Goal: Task Accomplishment & Management: Complete application form

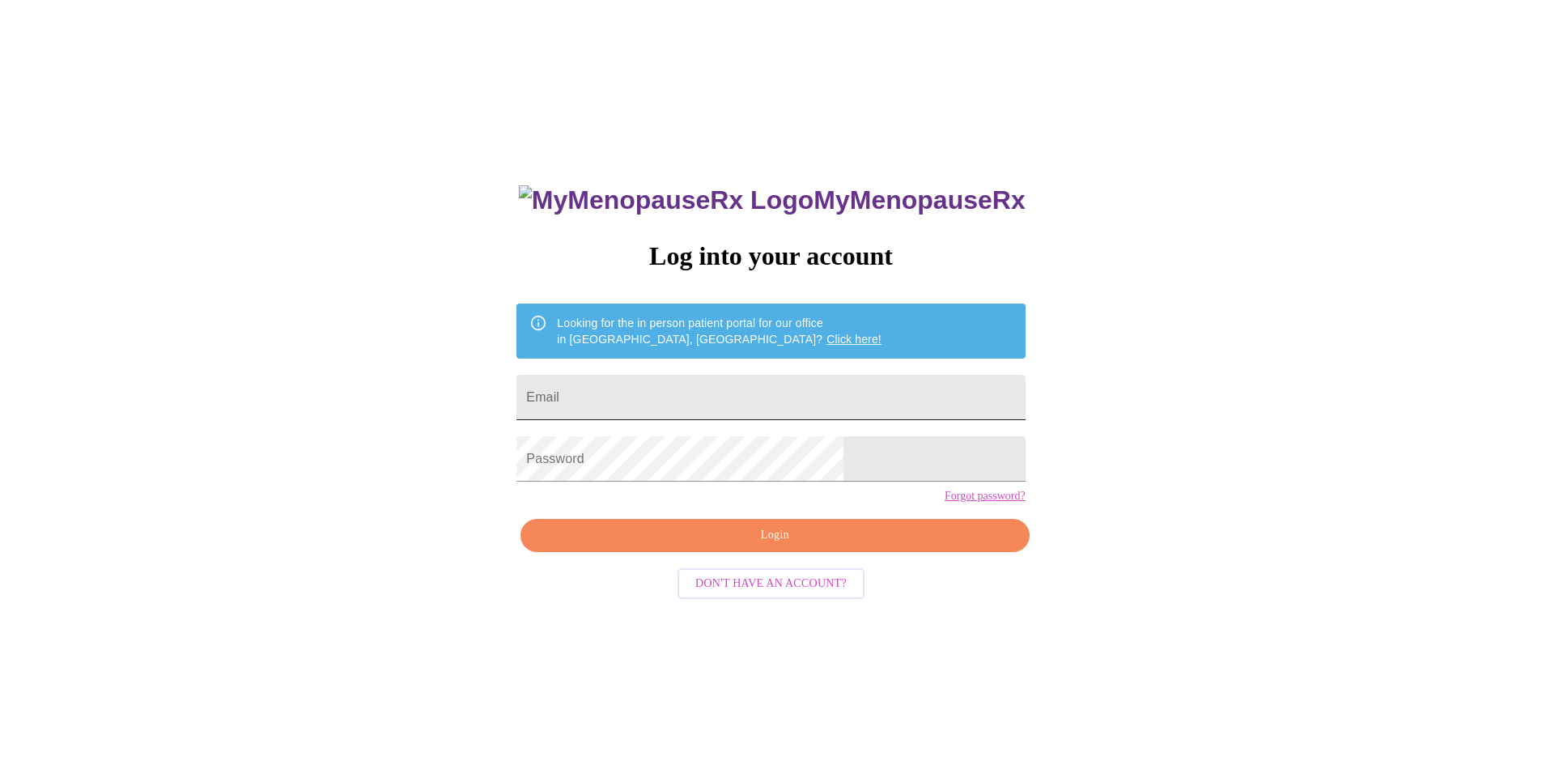
click at [732, 404] on input "Email" at bounding box center [770, 397] width 508 height 45
type input "April ball"
click at [686, 397] on input "April ball" at bounding box center [770, 397] width 508 height 45
drag, startPoint x: 686, startPoint y: 397, endPoint x: 363, endPoint y: 373, distance: 323.8
click at [371, 374] on div "MyMenopauseRx Log into your account Looking for the in person patient portal fo…" at bounding box center [770, 465] width 1529 height 918
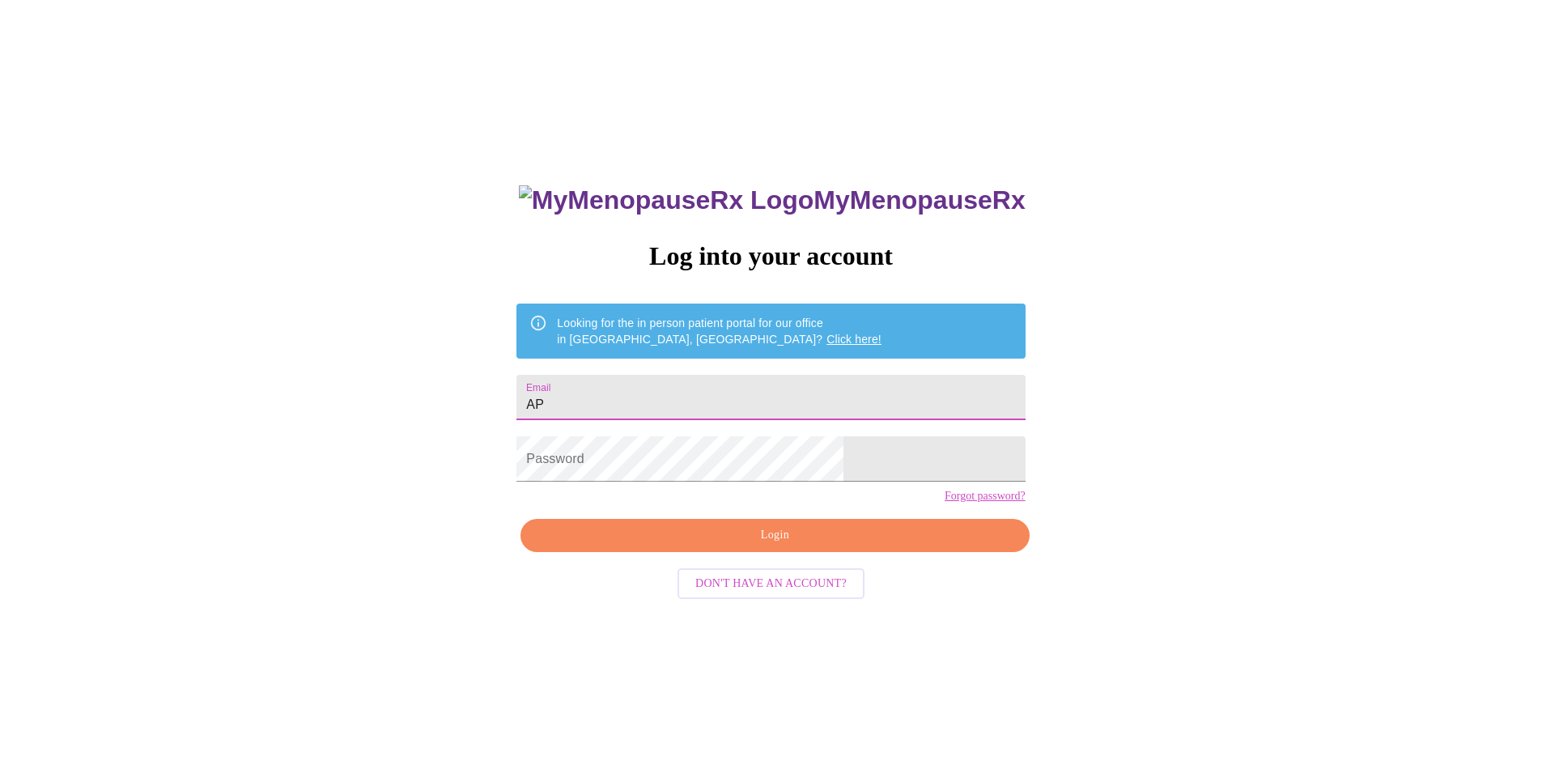
type input "A"
type input "[EMAIL_ADDRESS][DOMAIN_NAME]"
click at [703, 544] on div "MyMenopauseRx Log into your account Looking for the in person patient portal fo…" at bounding box center [770, 541] width 541 height 765
click at [698, 552] on button "Login" at bounding box center [774, 535] width 508 height 33
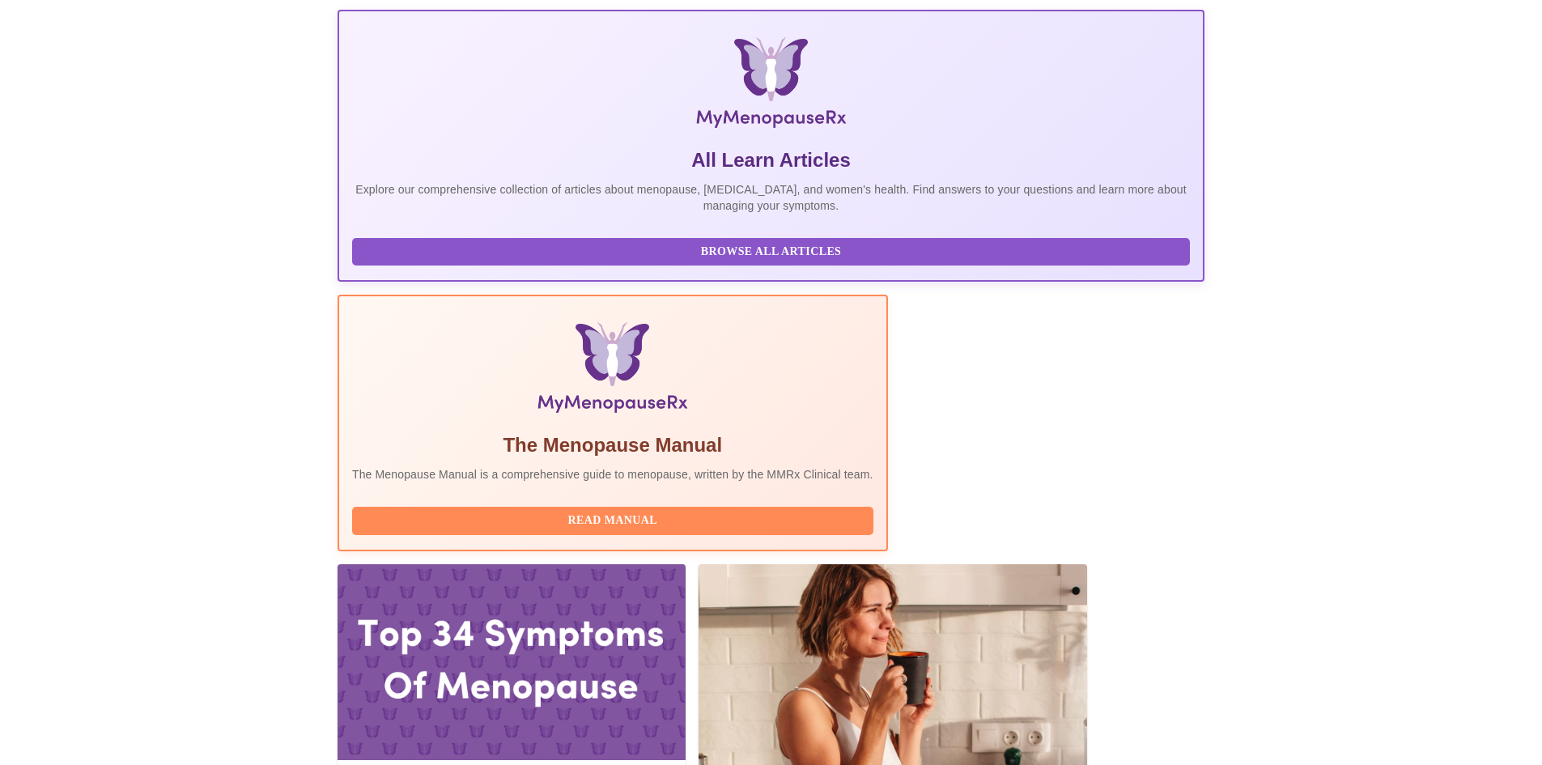
scroll to position [324, 0]
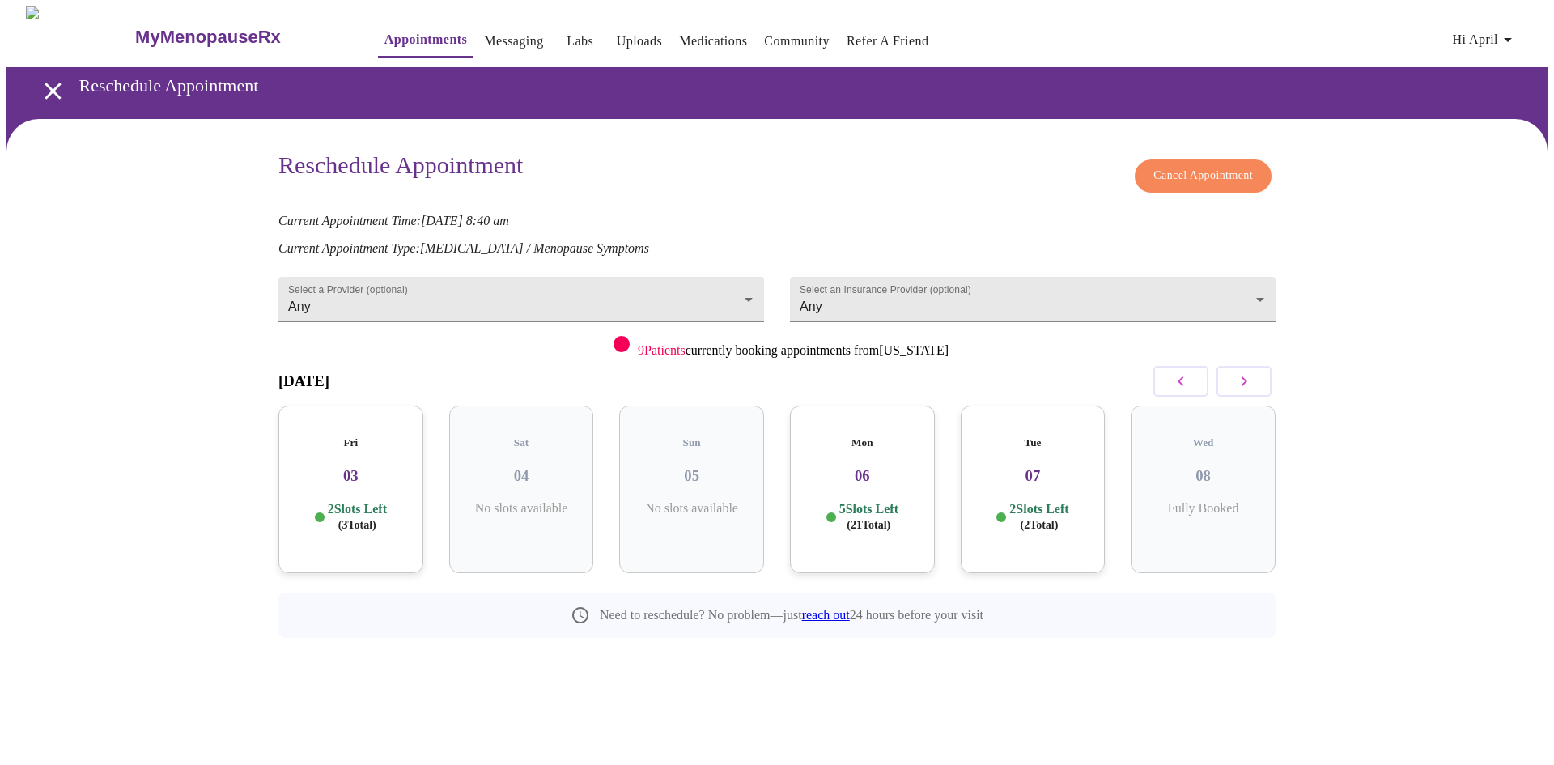
click at [326, 467] on h3 "03" at bounding box center [350, 476] width 119 height 18
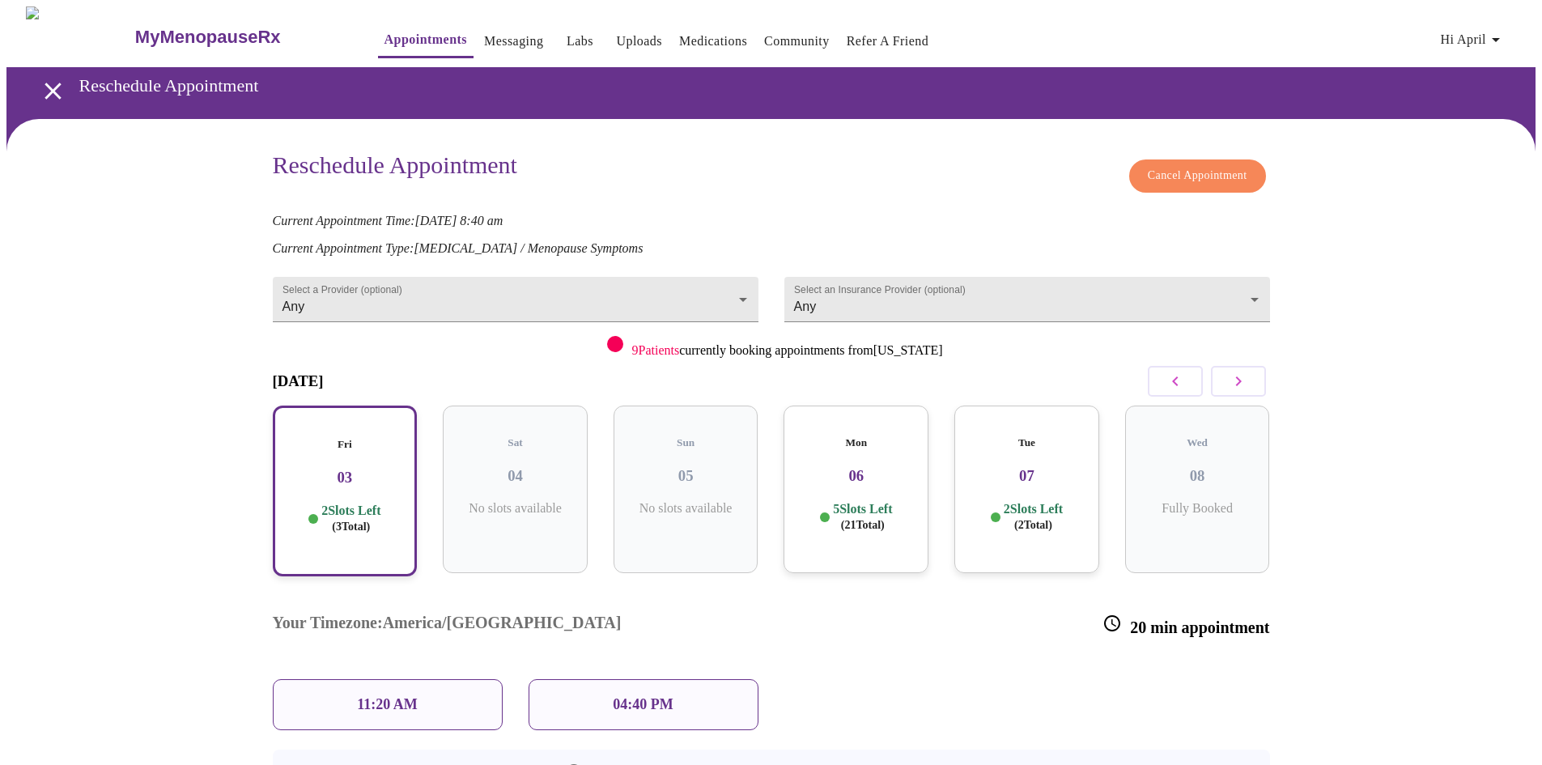
click at [374, 696] on p "11:20 AM" at bounding box center [387, 704] width 61 height 17
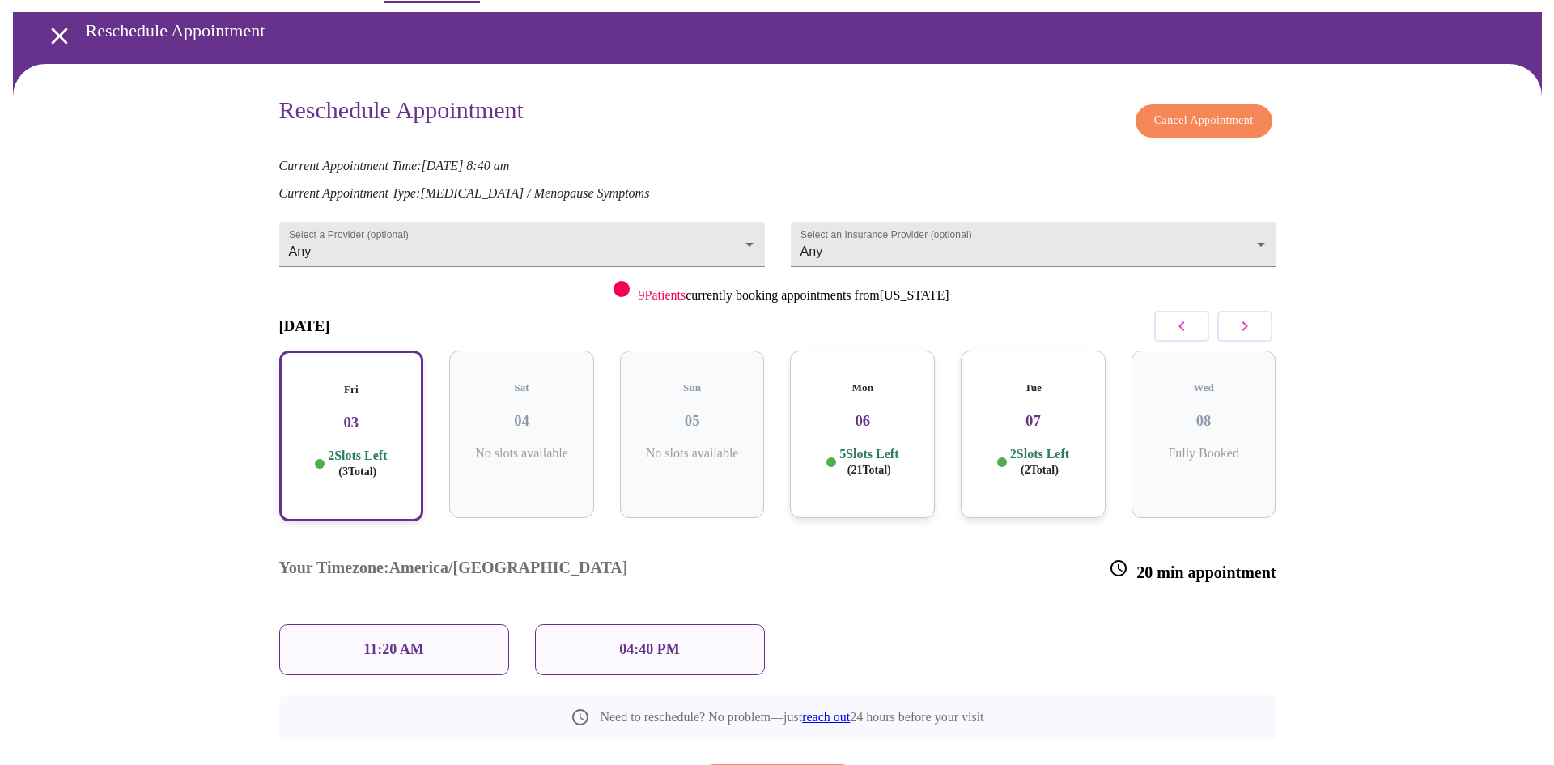
scroll to position [113, 0]
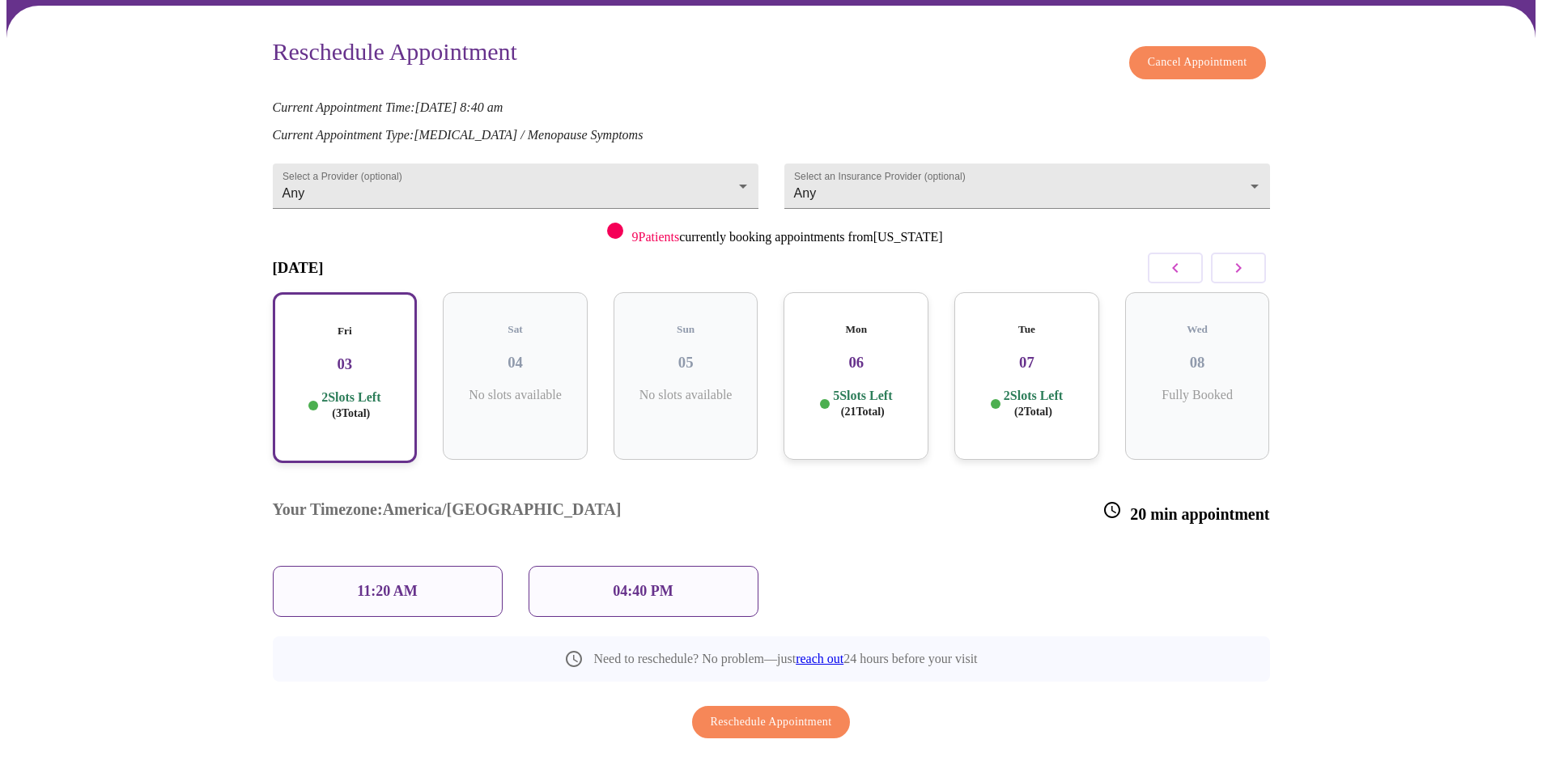
click at [395, 566] on div "11:20 AM" at bounding box center [388, 591] width 230 height 51
click at [357, 566] on div "11:20 AM" at bounding box center [388, 591] width 230 height 51
click at [320, 293] on div "Fri 03 2 Slots Left ( 3 Total)" at bounding box center [345, 377] width 145 height 171
click at [359, 483] on div "Your Timezone: America/Chicago 20 min appointment" at bounding box center [771, 512] width 1023 height 82
drag, startPoint x: 367, startPoint y: 525, endPoint x: 395, endPoint y: 534, distance: 29.7
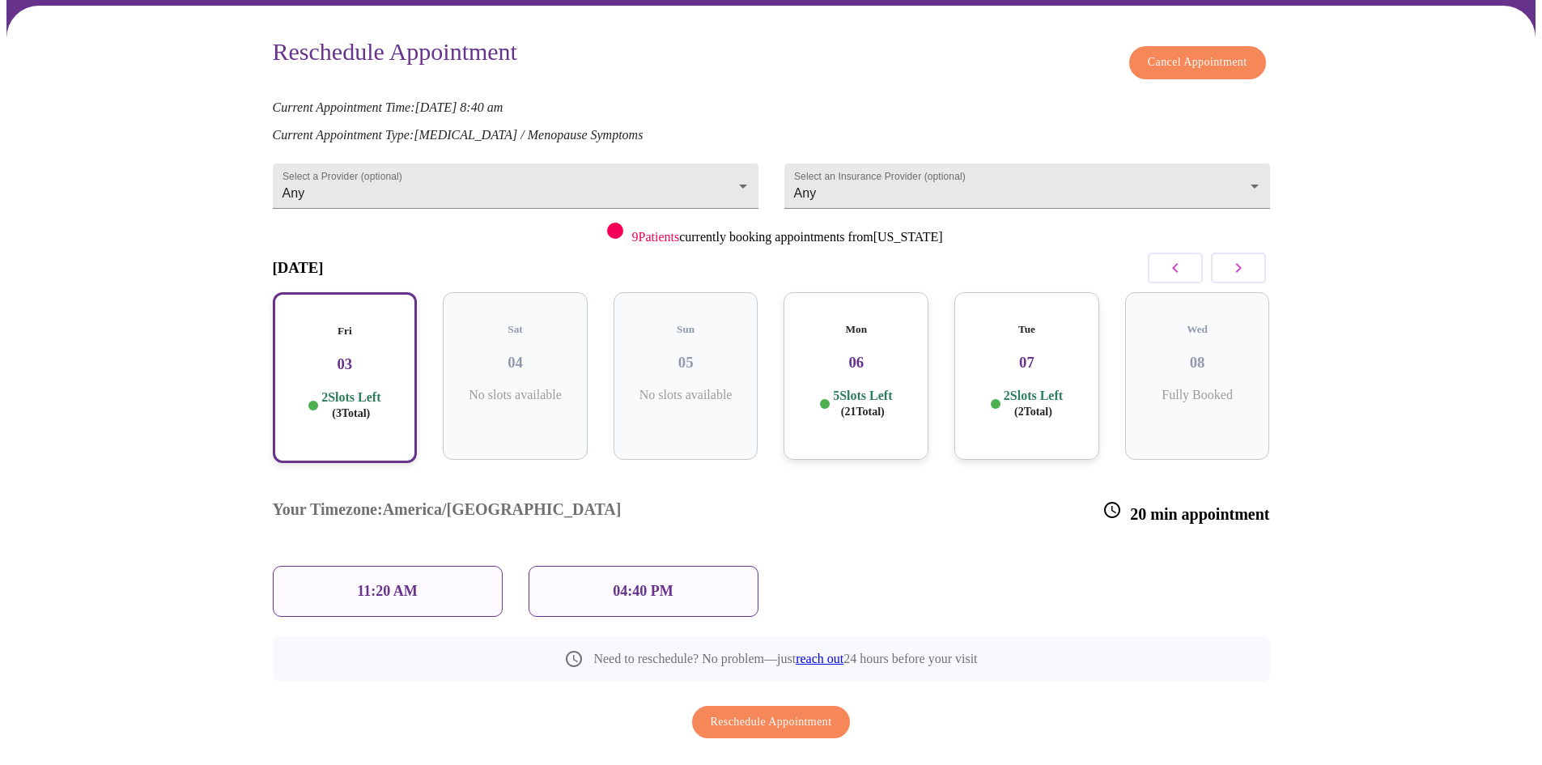
click at [367, 583] on p "11:20 AM" at bounding box center [387, 591] width 61 height 17
click at [736, 712] on span "Reschedule Appointment" at bounding box center [771, 722] width 121 height 20
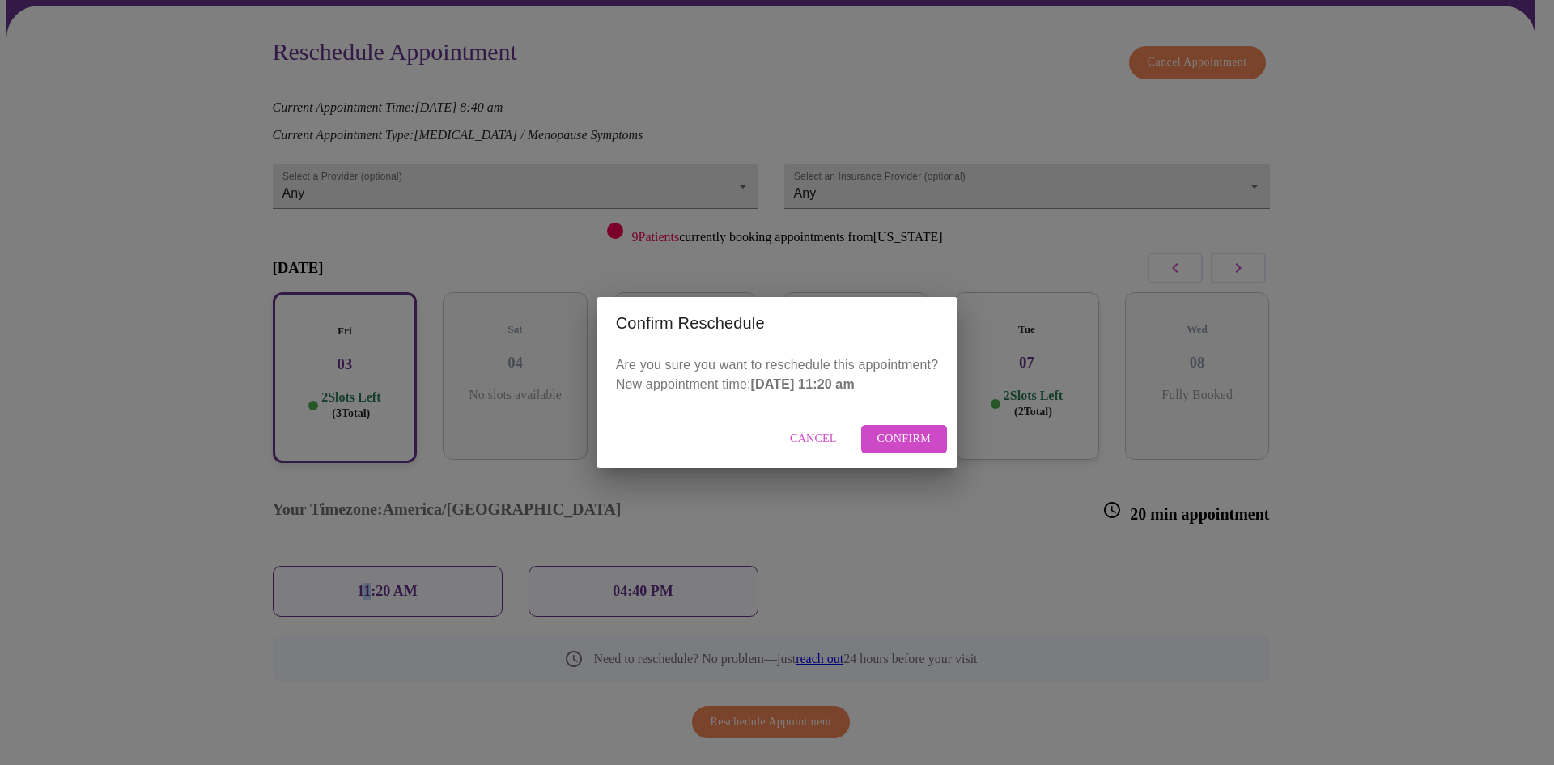
click at [906, 436] on span "Confirm" at bounding box center [904, 439] width 54 height 20
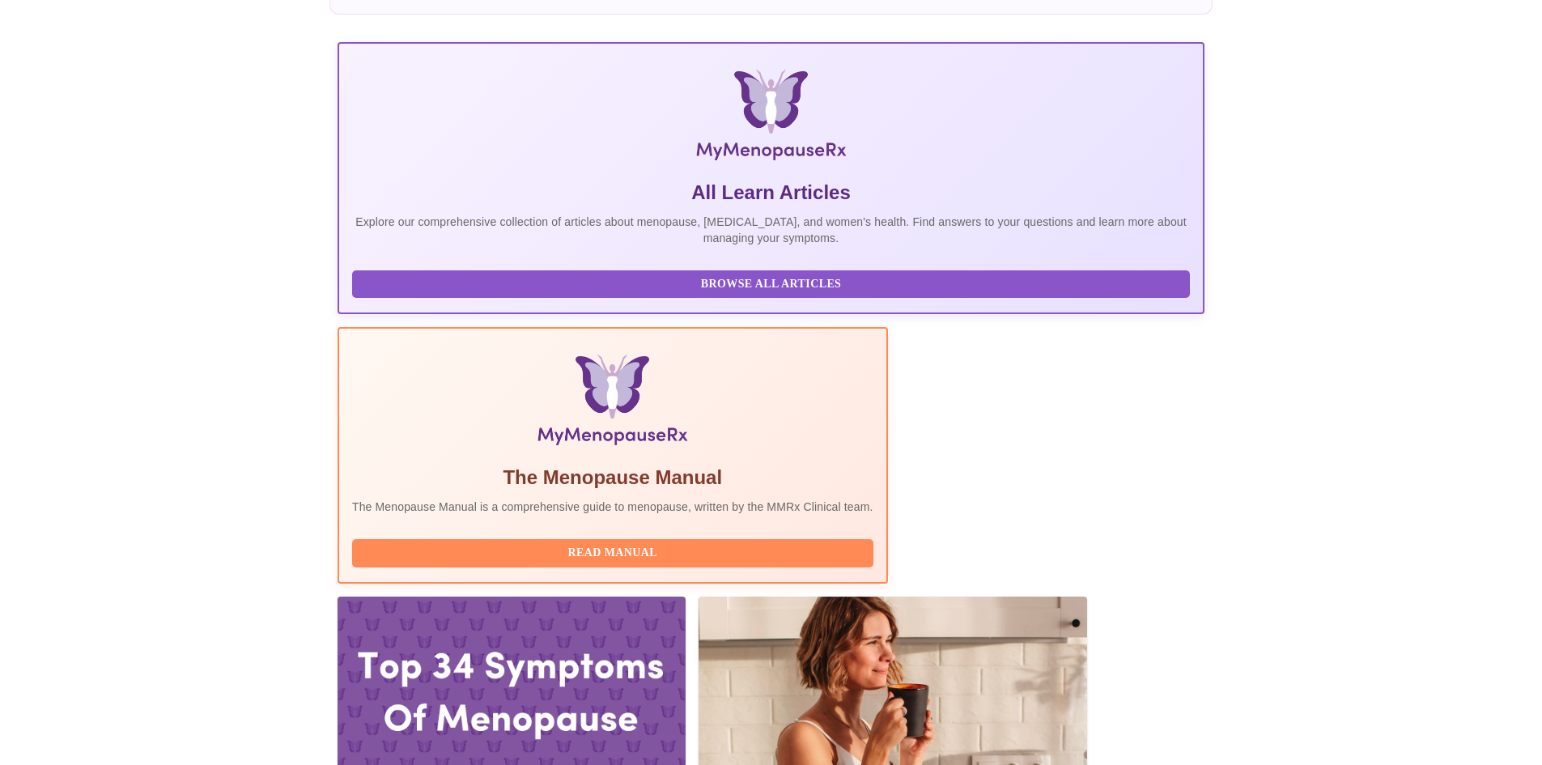
scroll to position [324, 0]
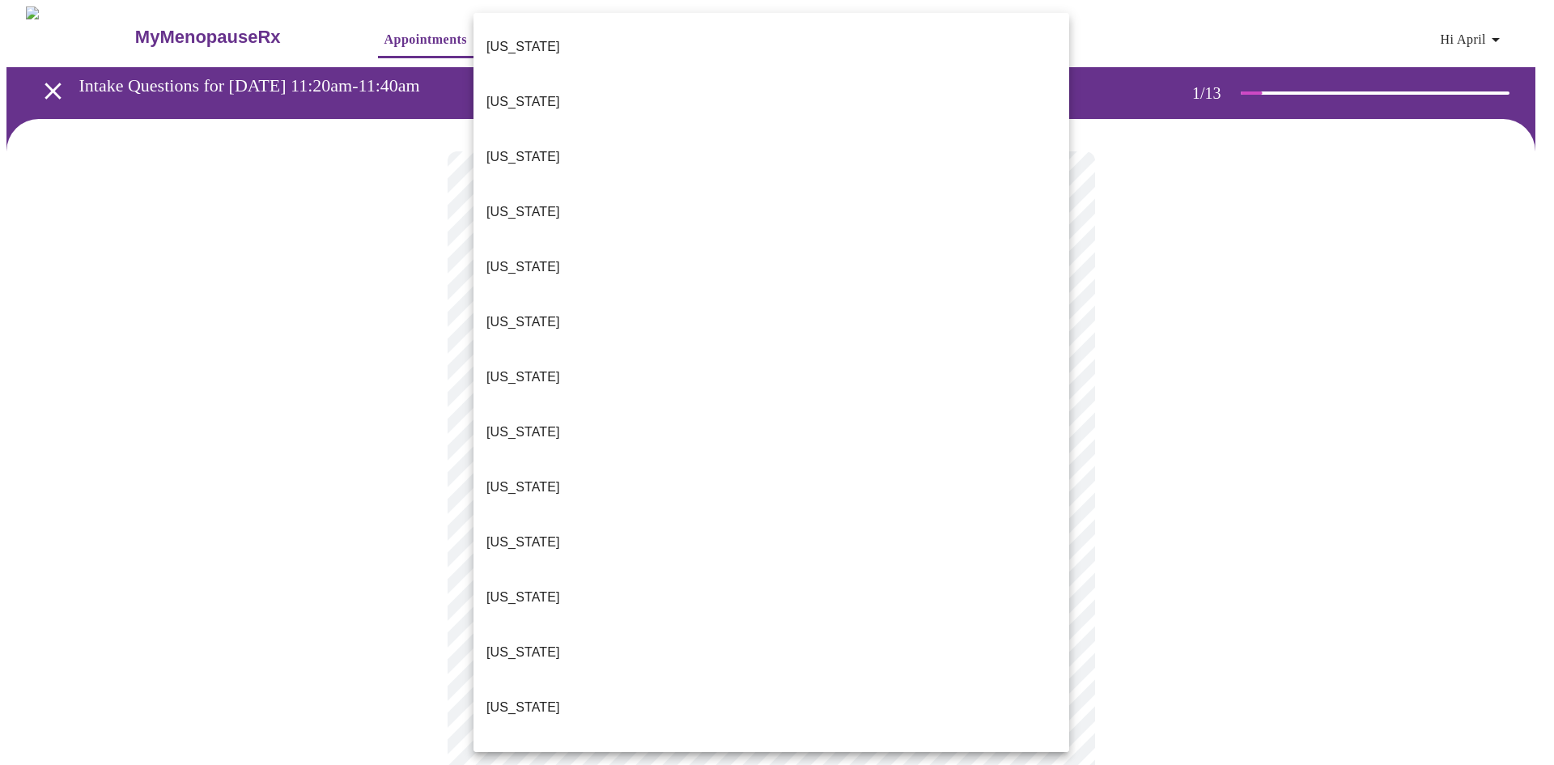
click at [639, 359] on body "MyMenopauseRx Appointments Messaging Labs Uploads Medications Community Refer a…" at bounding box center [776, 745] width 1541 height 1479
drag, startPoint x: 594, startPoint y: 658, endPoint x: 594, endPoint y: 649, distance: 8.9
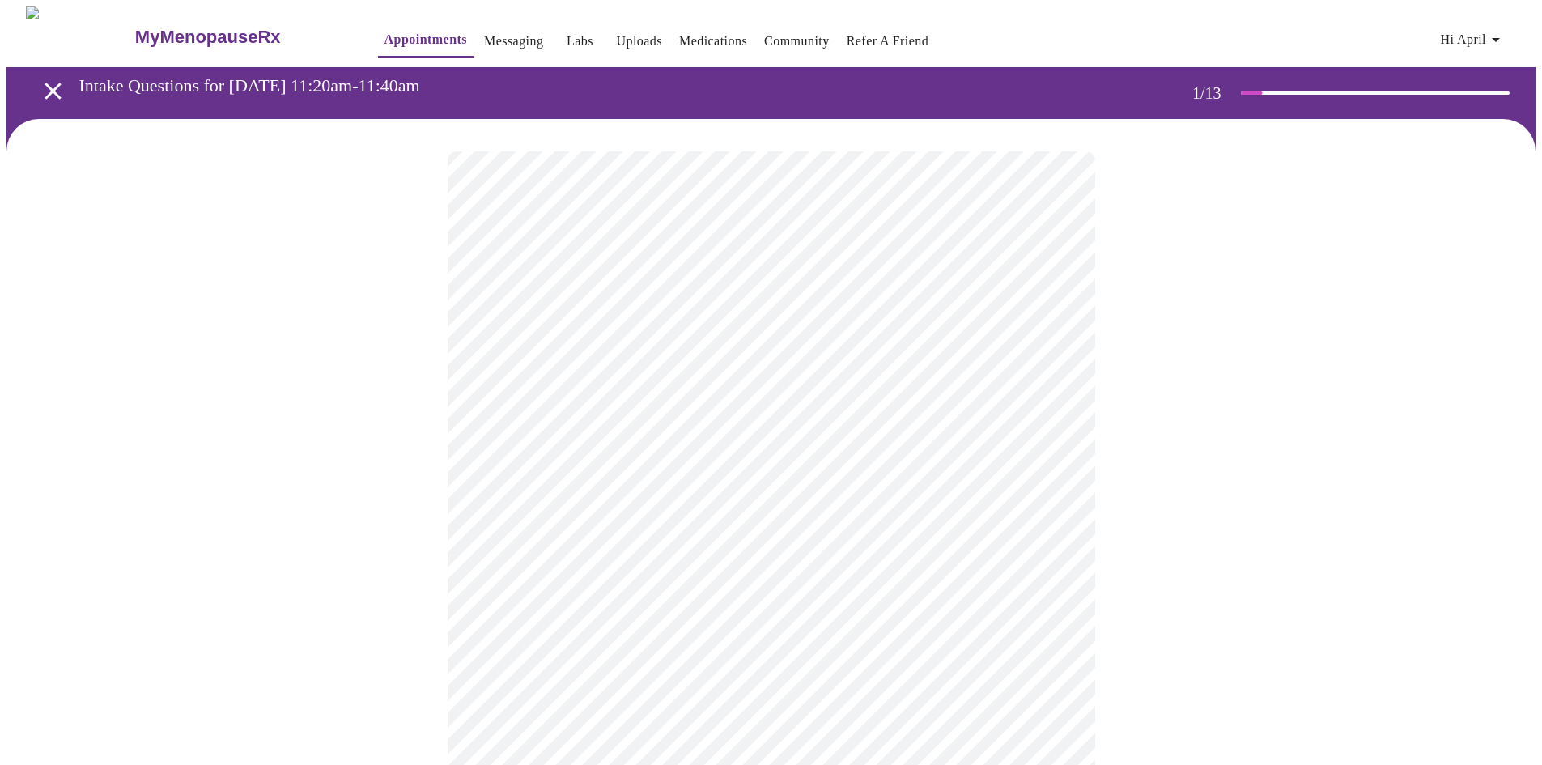
click at [584, 471] on body "MyMenopauseRx Appointments Messaging Labs Uploads Medications Community Refer a…" at bounding box center [770, 740] width 1529 height 1469
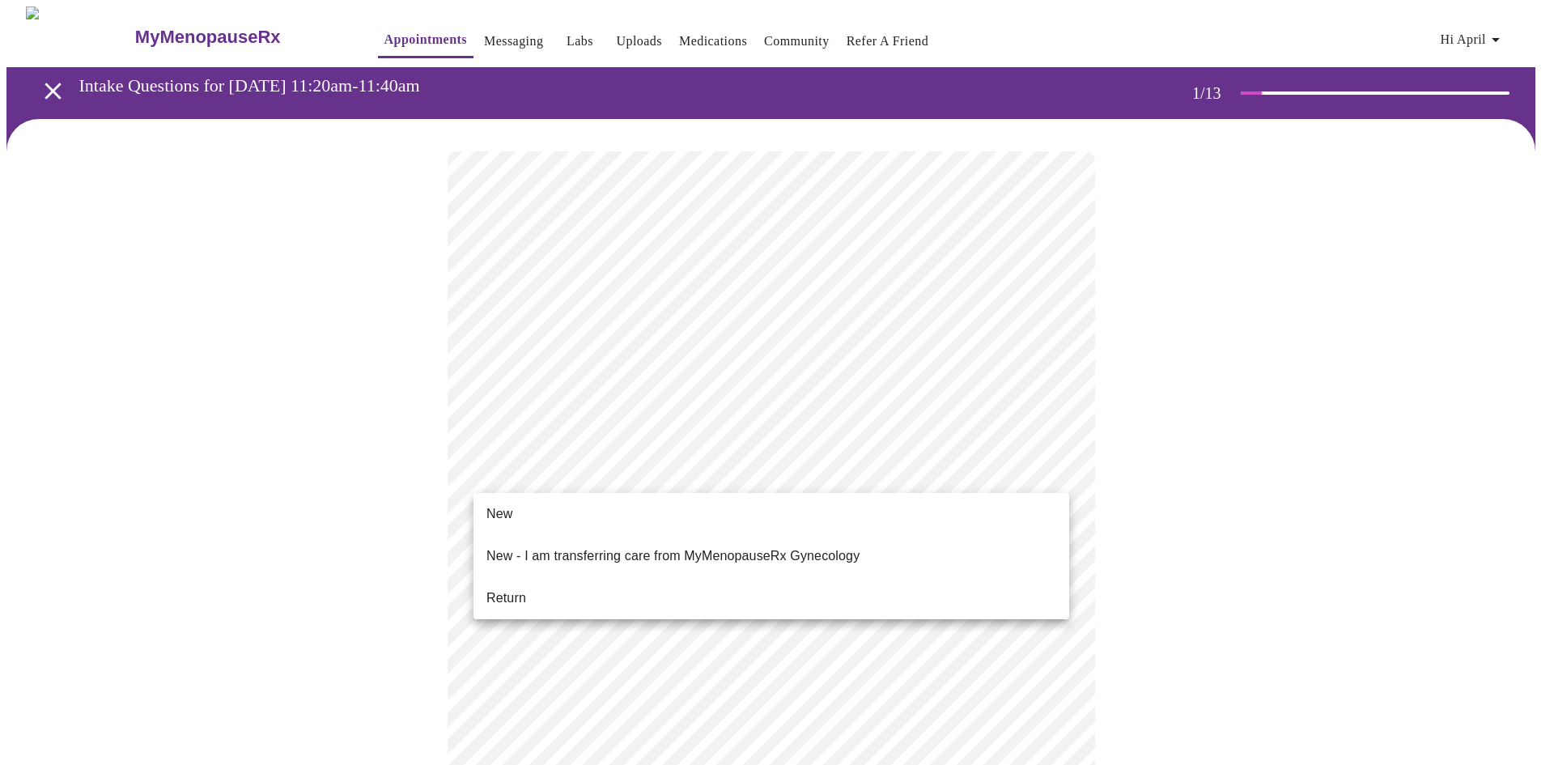
click at [562, 583] on li "Return" at bounding box center [771, 597] width 596 height 29
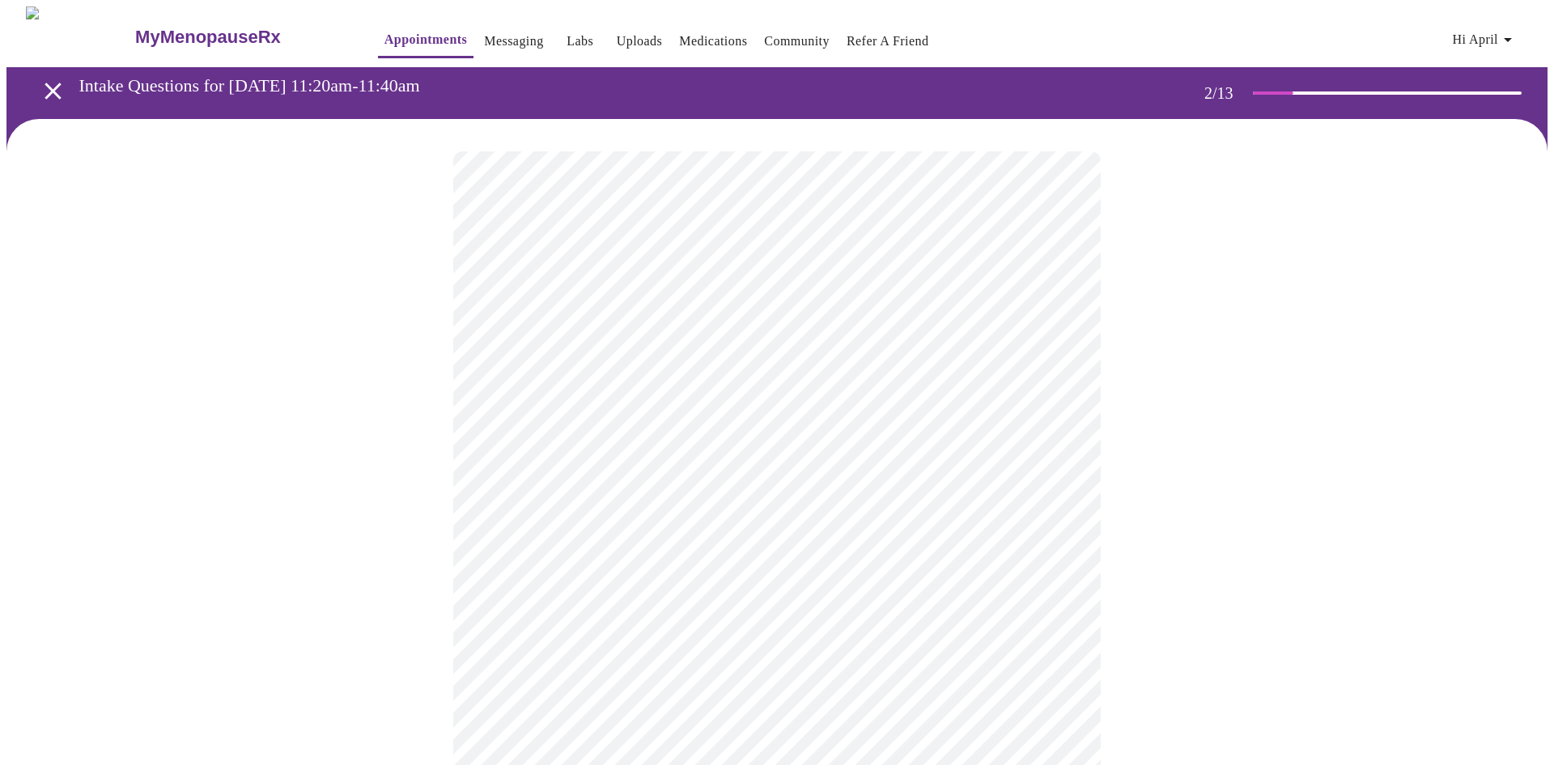
click at [717, 341] on body "MyMenopauseRx Appointments Messaging Labs Uploads Medications Community Refer a…" at bounding box center [776, 492] width 1541 height 973
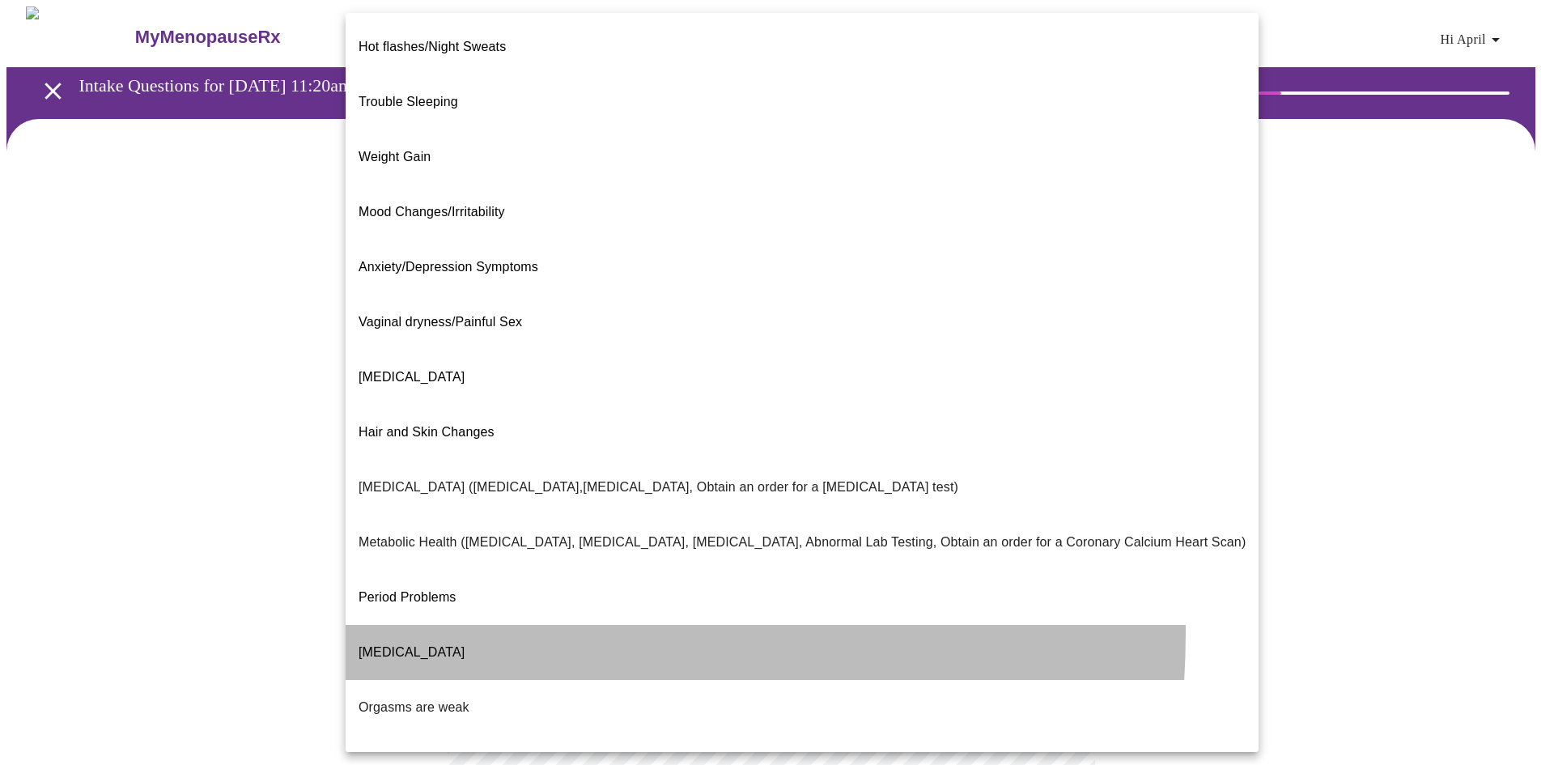
click at [421, 645] on span "Postmenopausal Bleeding" at bounding box center [412, 652] width 106 height 14
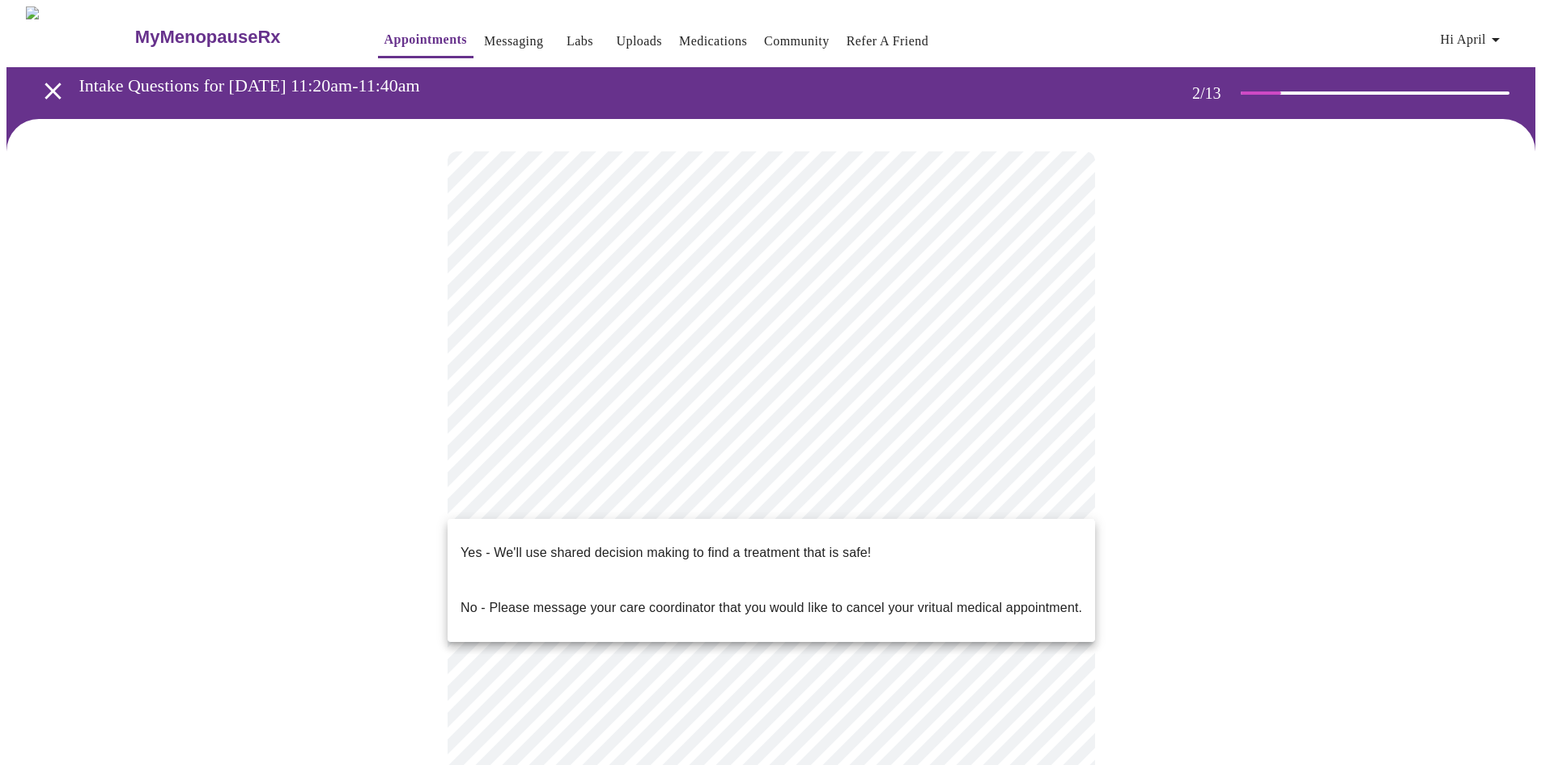
click at [565, 500] on body "MyMenopauseRx Appointments Messaging Labs Uploads Medications Community Refer a…" at bounding box center [776, 487] width 1541 height 963
click at [600, 543] on p "Yes - We'll use shared decision making to find a treatment that is safe!" at bounding box center [665, 552] width 410 height 19
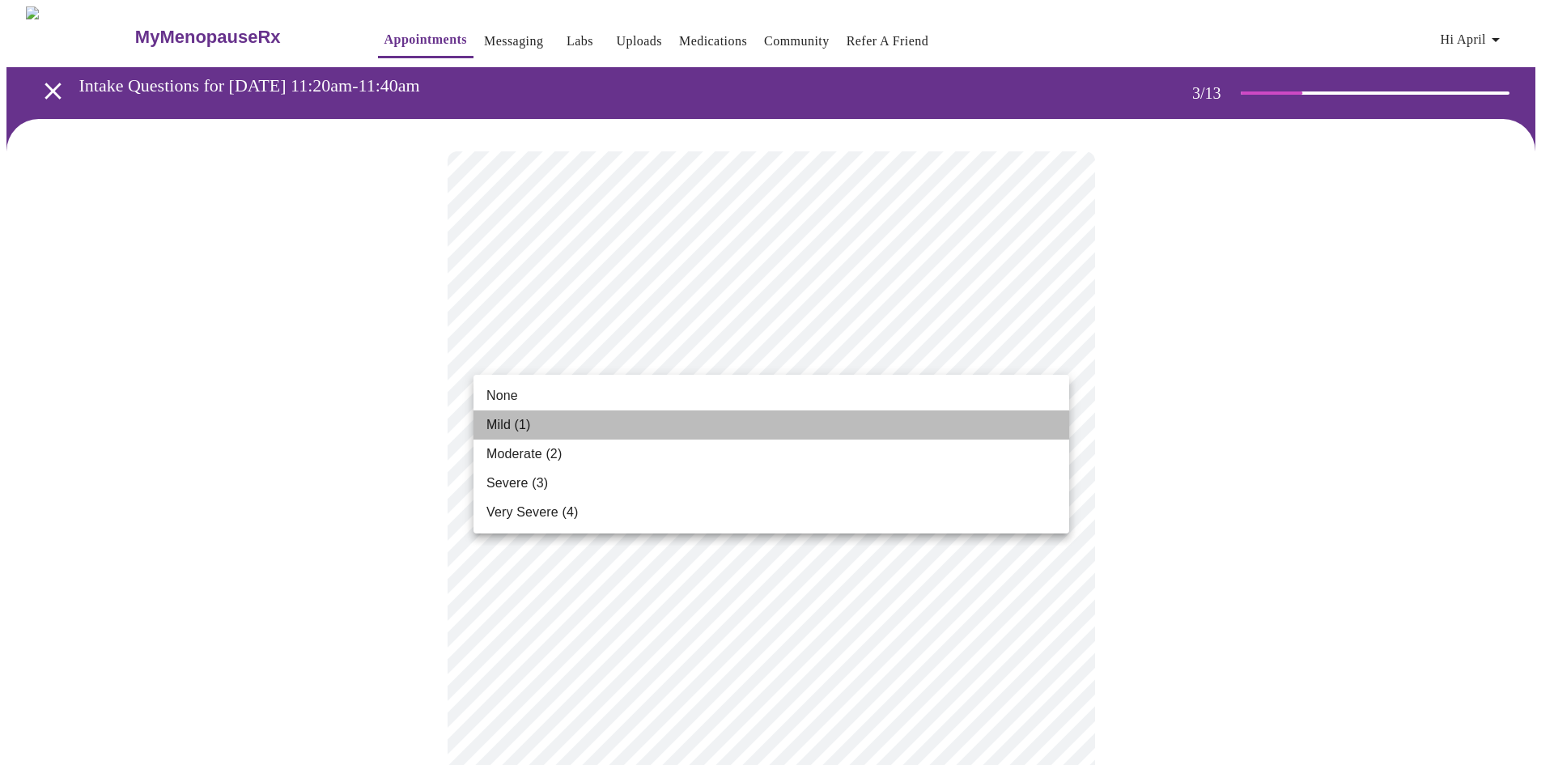
click at [528, 436] on li "Mild (1)" at bounding box center [771, 424] width 596 height 29
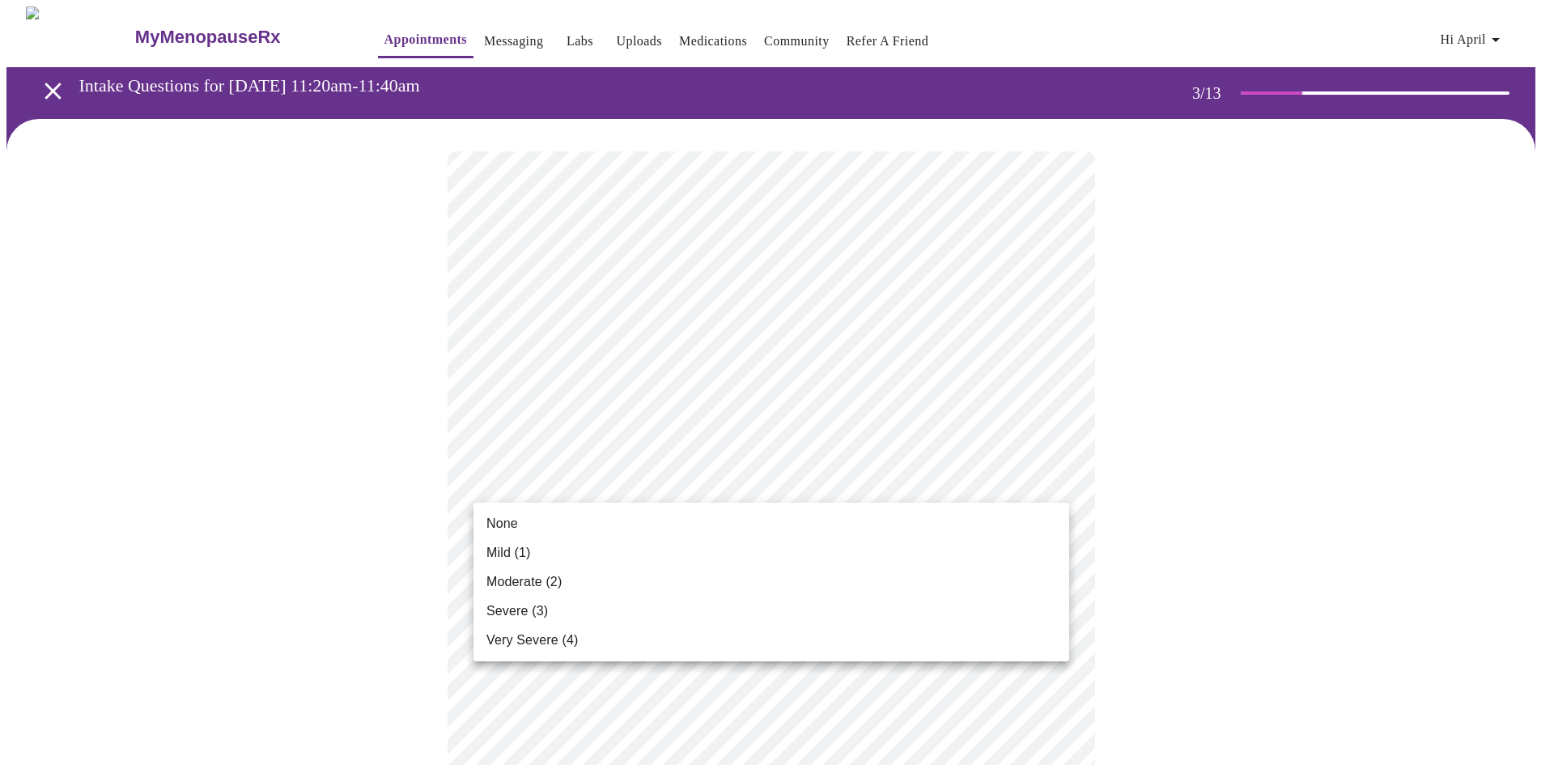
click at [508, 527] on span "None" at bounding box center [502, 523] width 32 height 19
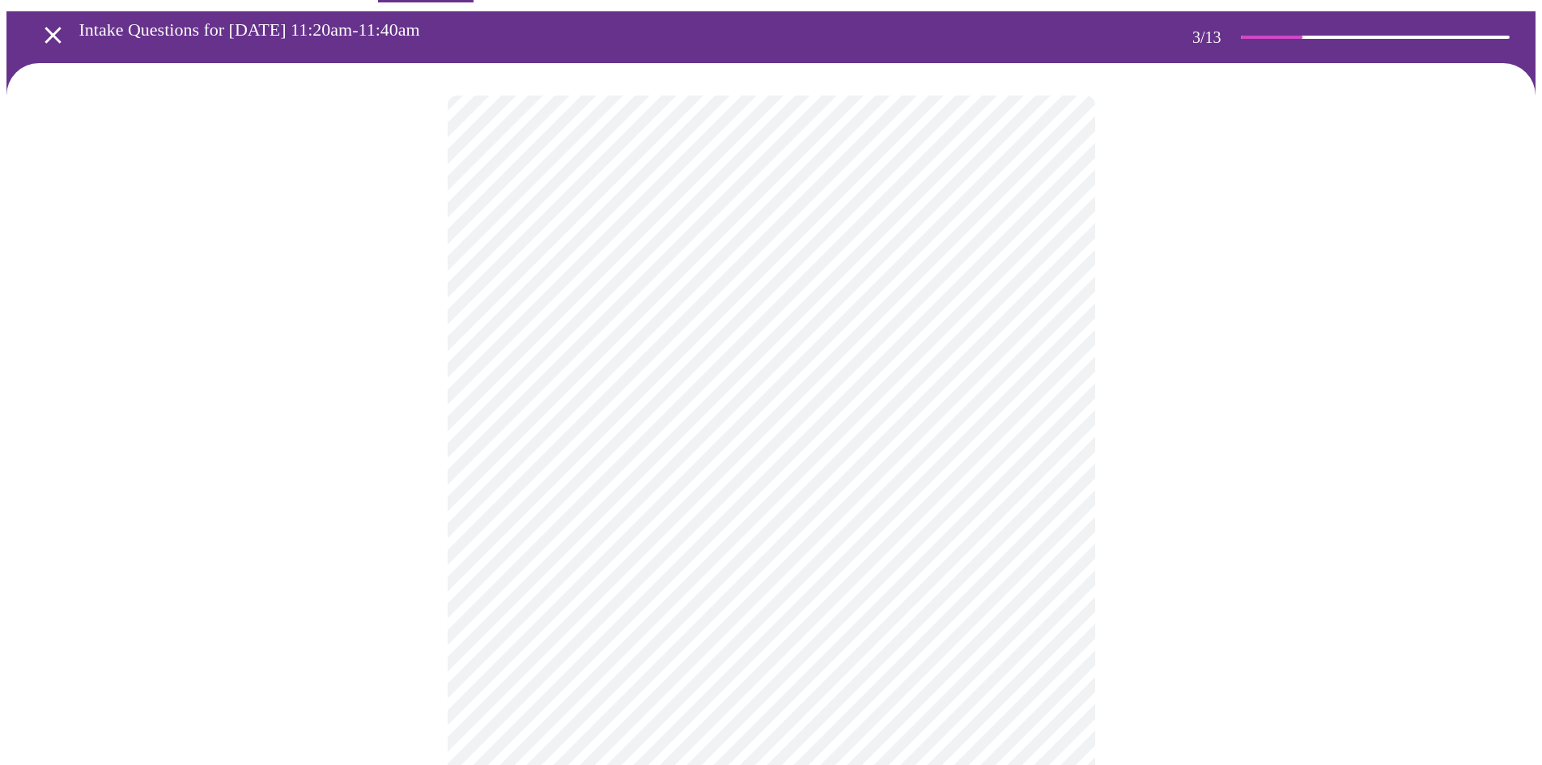
scroll to position [81, 0]
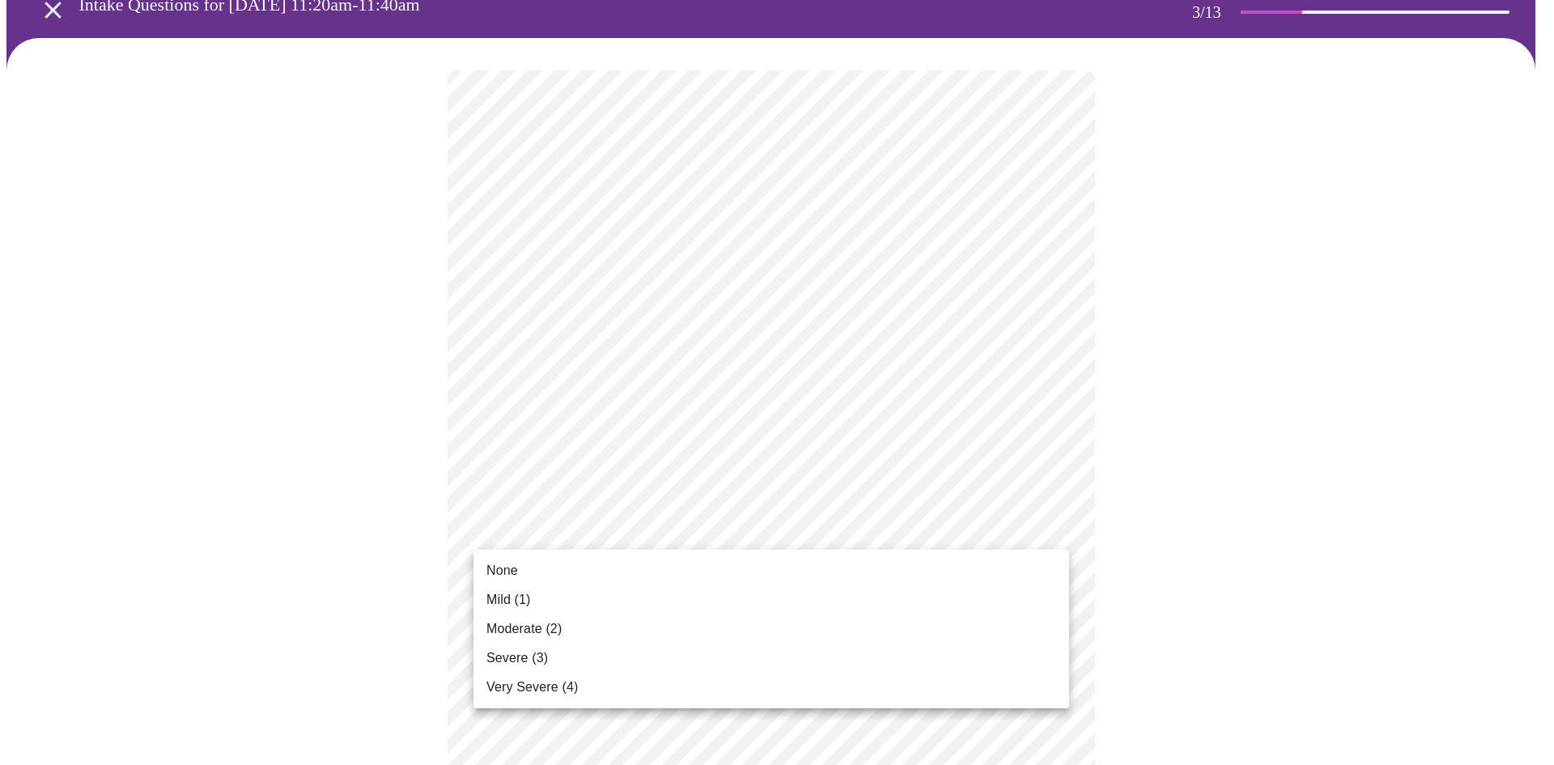
click at [517, 618] on li "Moderate (2)" at bounding box center [771, 628] width 596 height 29
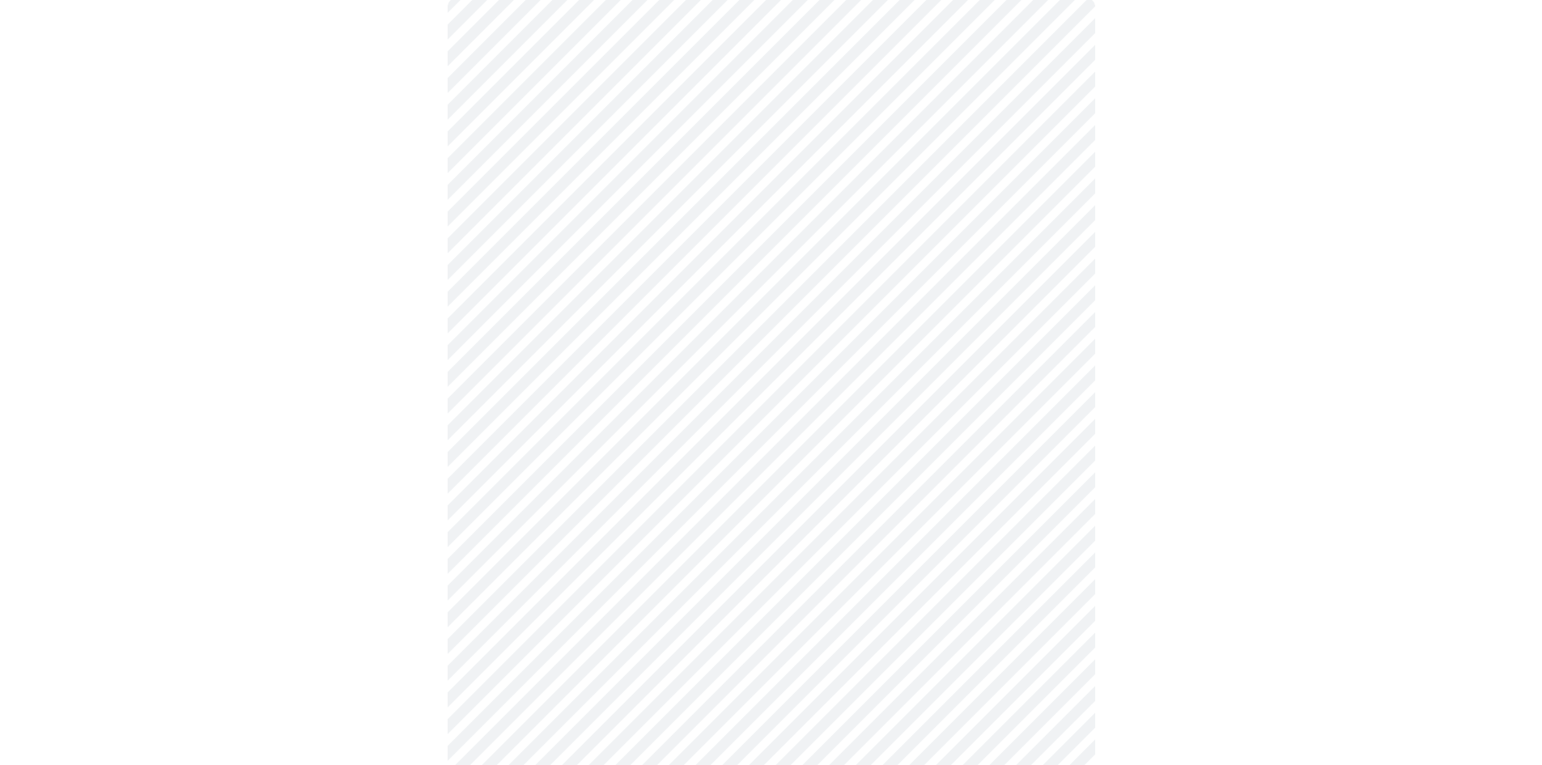
scroll to position [324, 0]
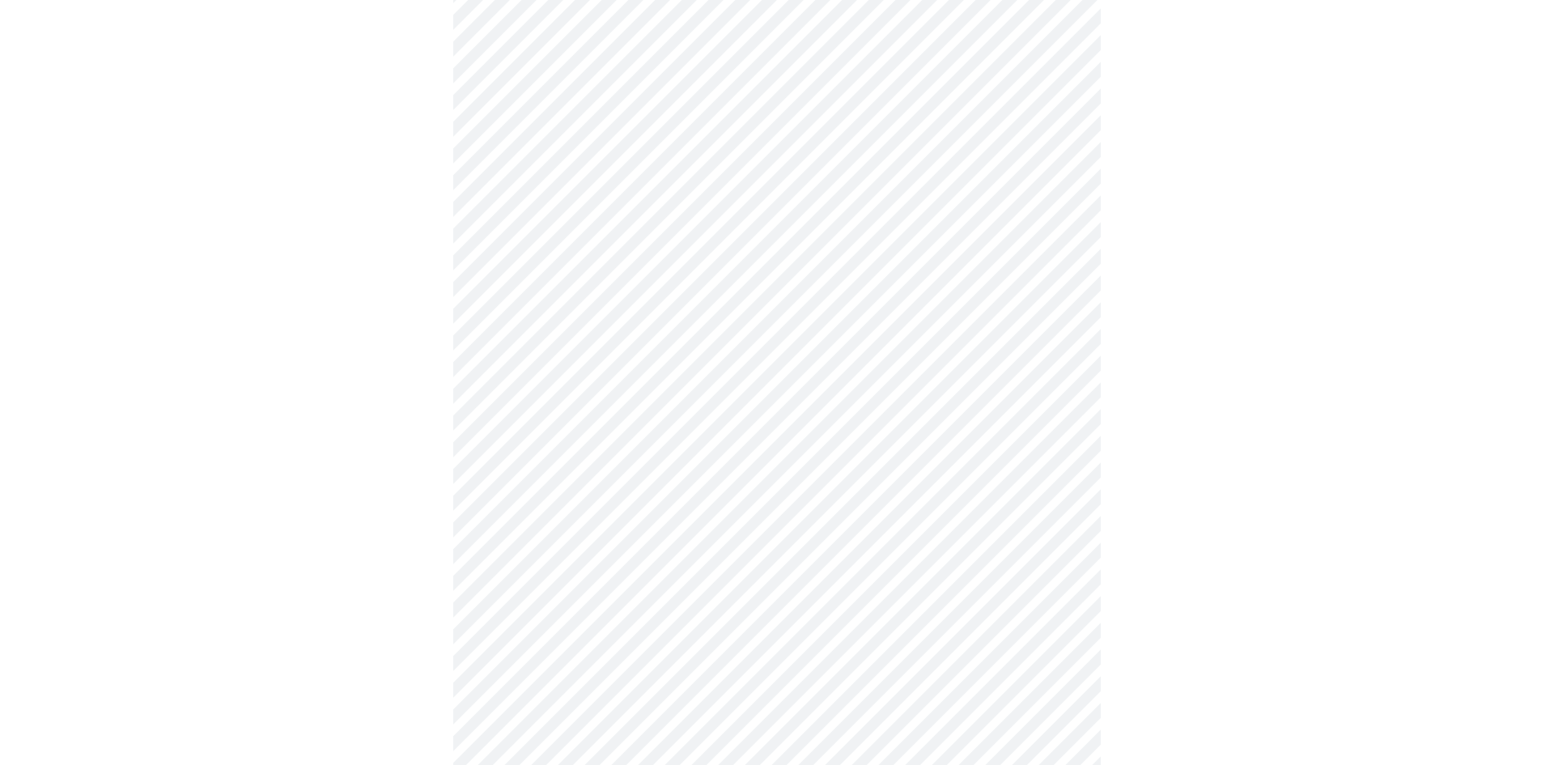
click at [529, 407] on body "MyMenopauseRx Appointments Messaging Labs Uploads Medications Community Refer a…" at bounding box center [776, 725] width 1541 height 2085
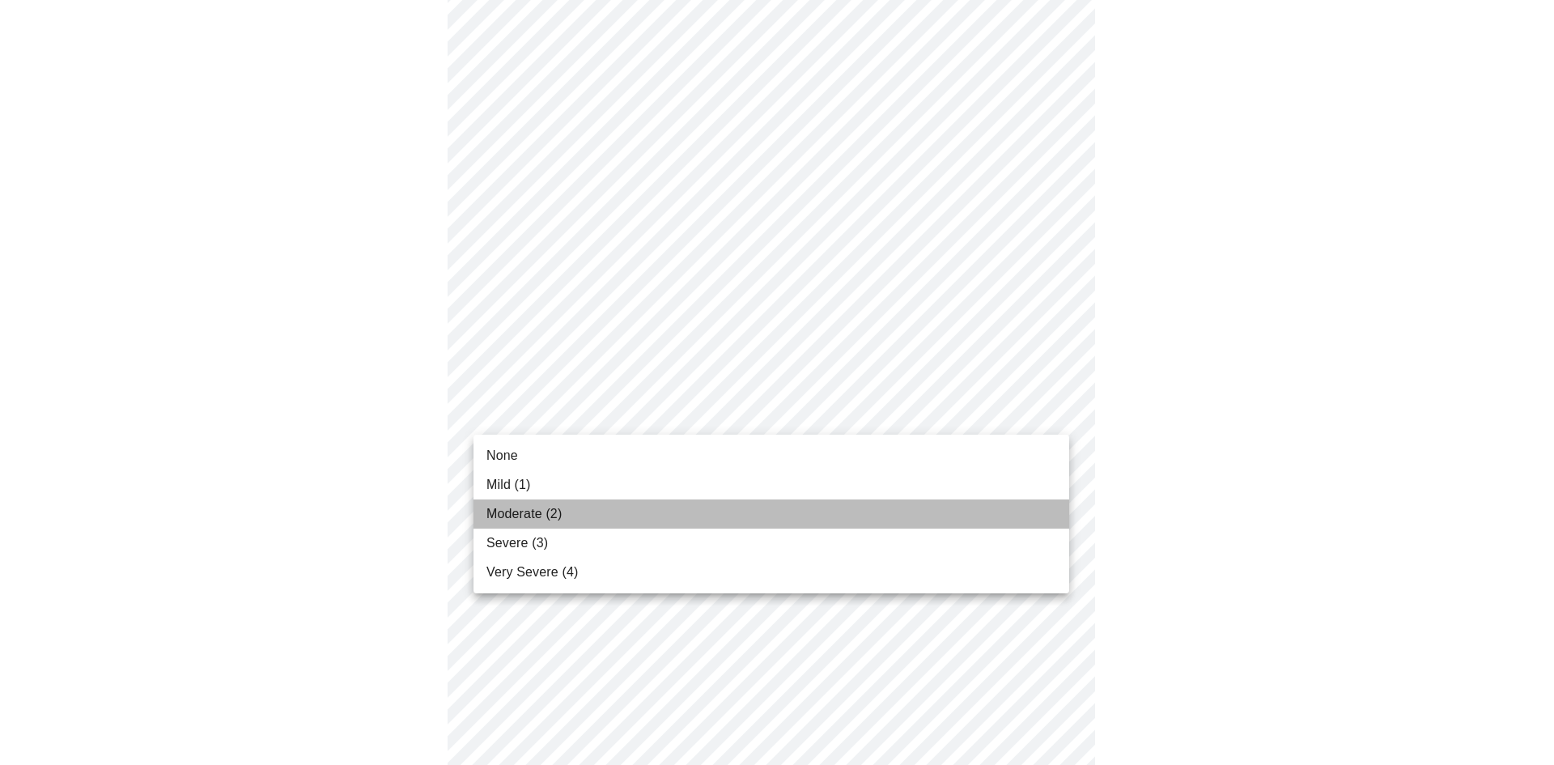
click at [517, 506] on span "Moderate (2)" at bounding box center [523, 513] width 75 height 19
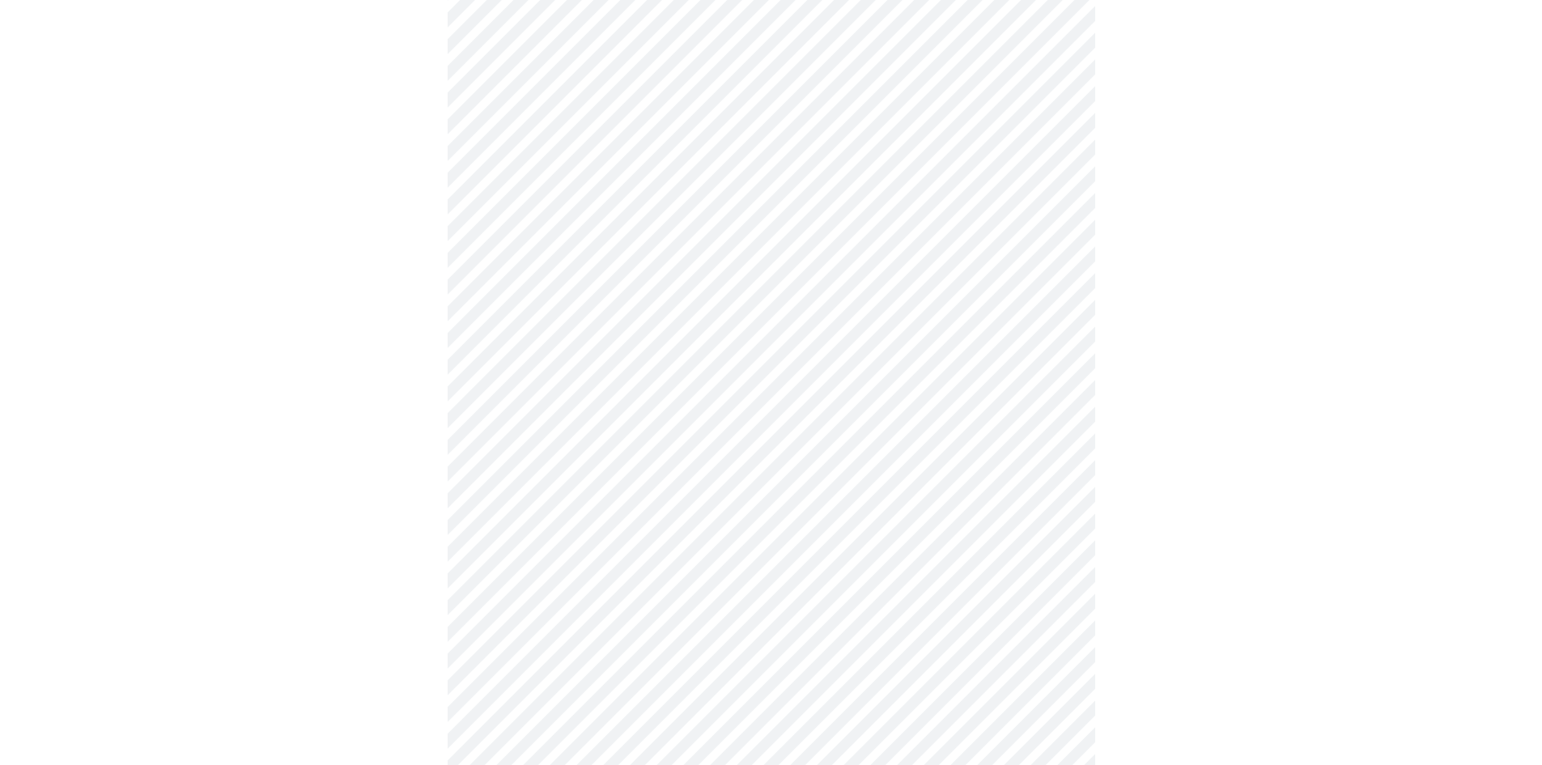
scroll to position [405, 0]
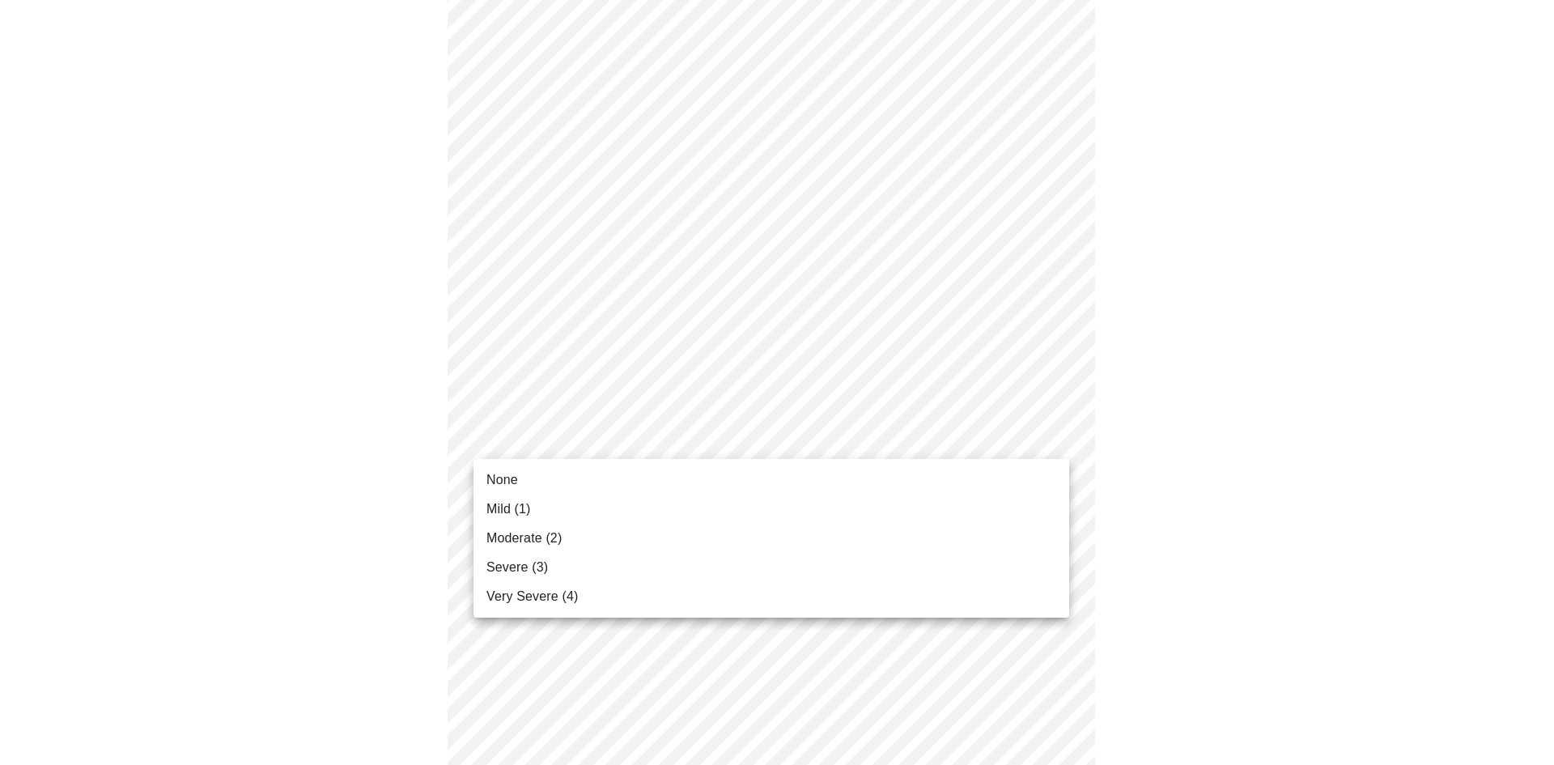
click at [520, 427] on body "MyMenopauseRx Appointments Messaging Labs Uploads Medications Community Refer a…" at bounding box center [776, 633] width 1541 height 2062
click at [515, 539] on span "Moderate (2)" at bounding box center [523, 537] width 75 height 19
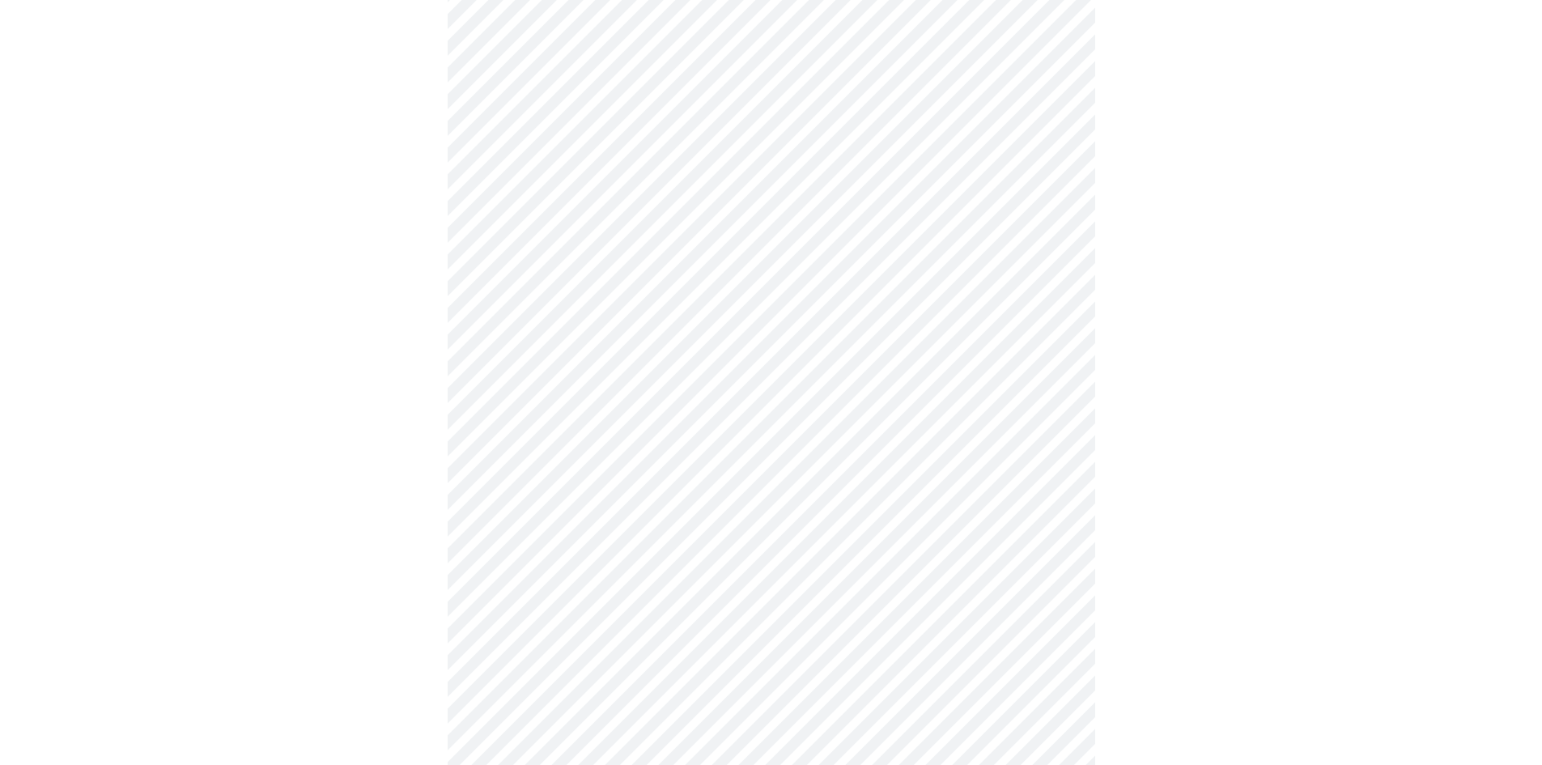
click at [534, 442] on body "MyMenopauseRx Appointments Messaging Labs Uploads Medications Community Refer a…" at bounding box center [770, 621] width 1529 height 2039
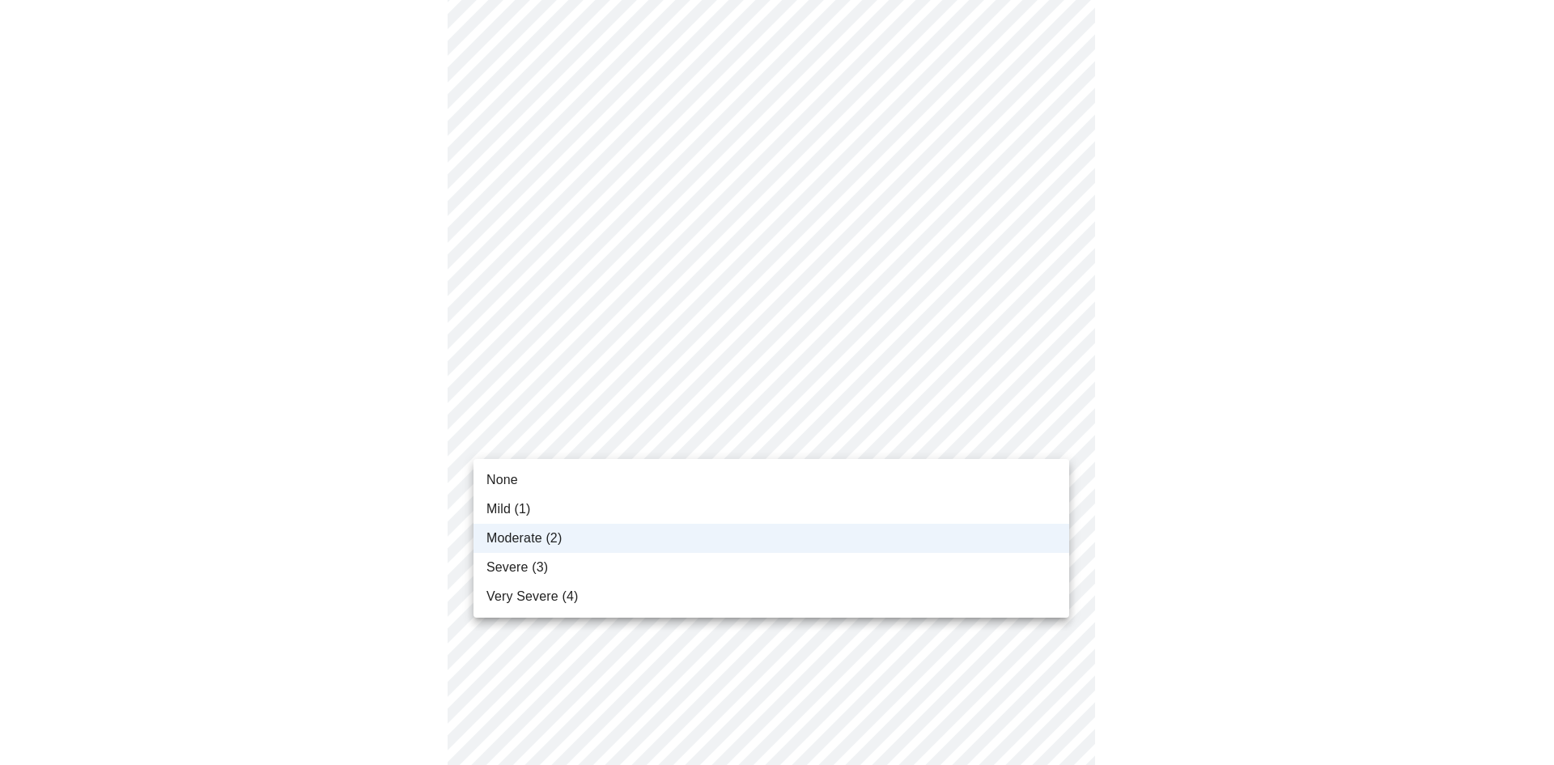
click at [529, 535] on span "Moderate (2)" at bounding box center [523, 537] width 75 height 19
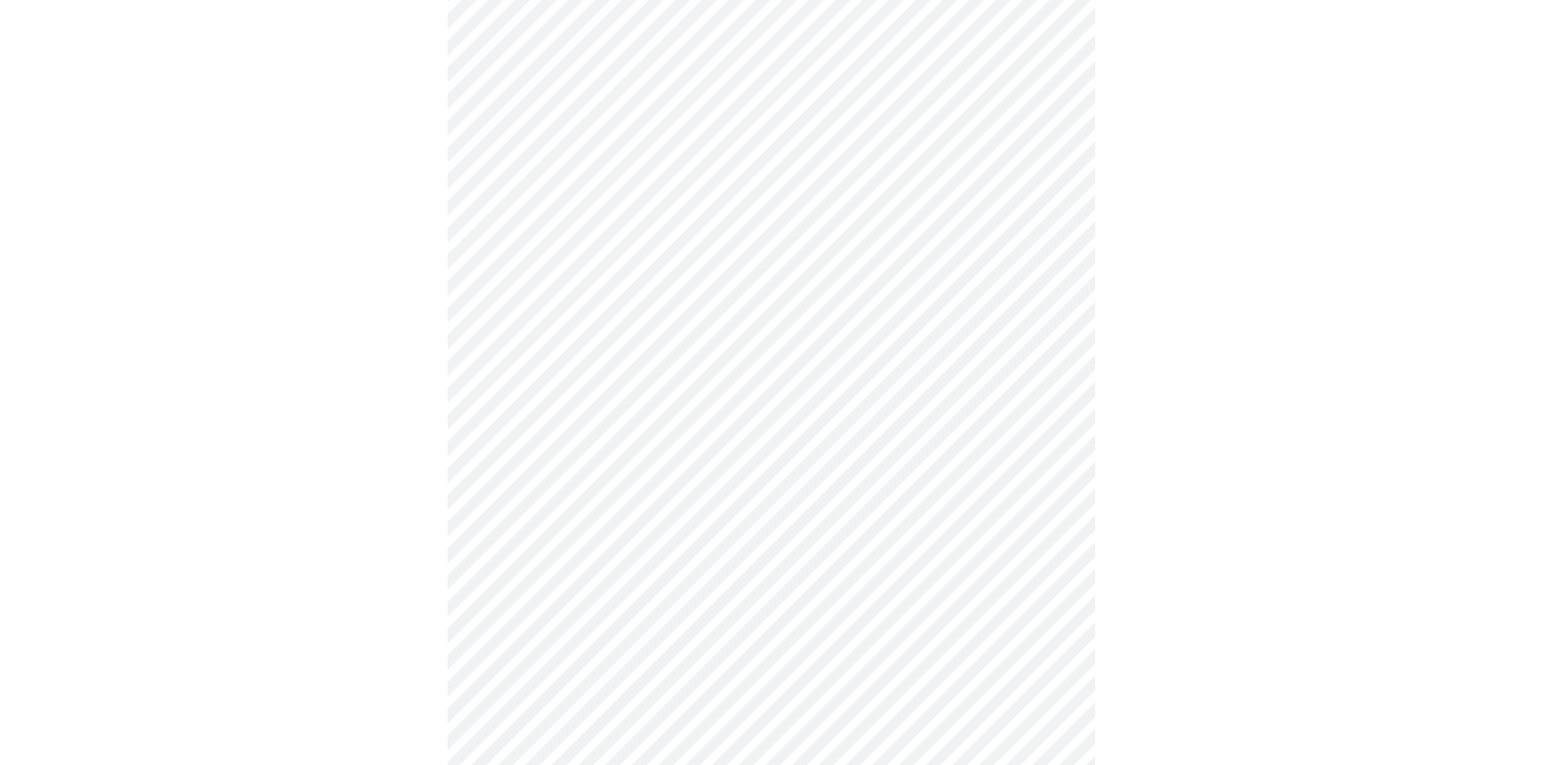
click at [529, 535] on body "MyMenopauseRx Appointments Messaging Labs Uploads Medications Community Refer a…" at bounding box center [770, 621] width 1529 height 2039
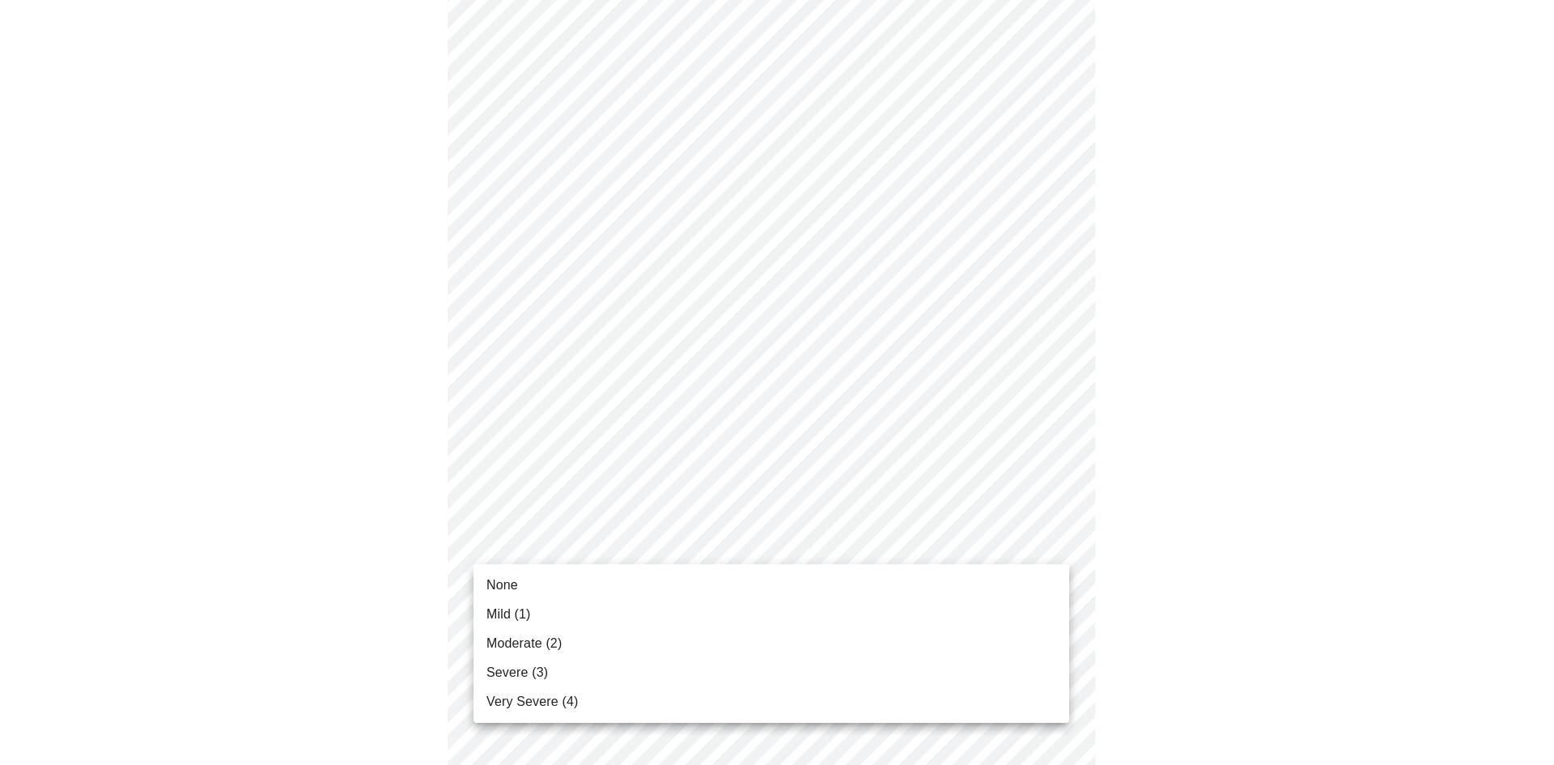
click at [521, 642] on span "Moderate (2)" at bounding box center [523, 643] width 75 height 19
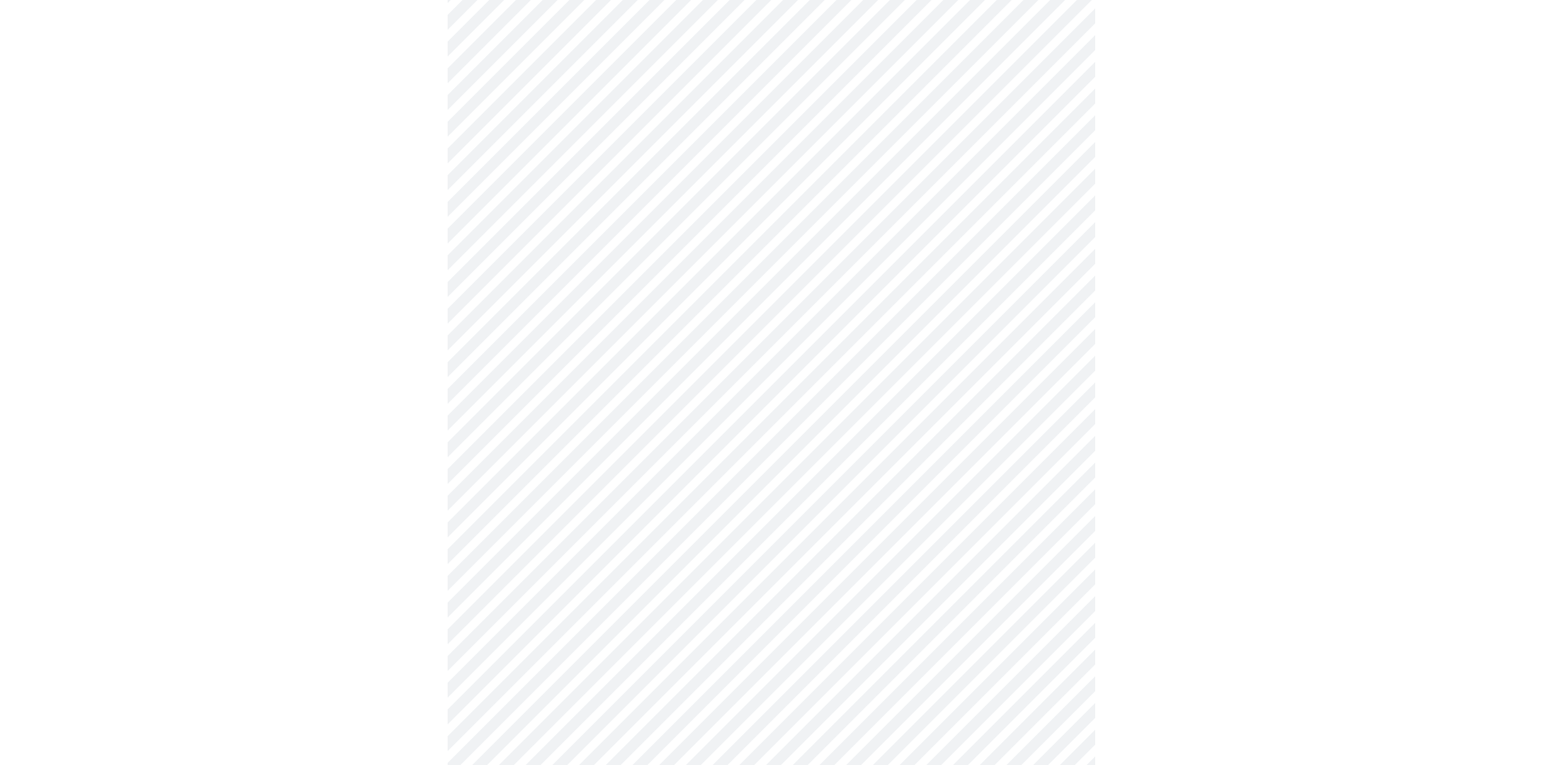
scroll to position [647, 0]
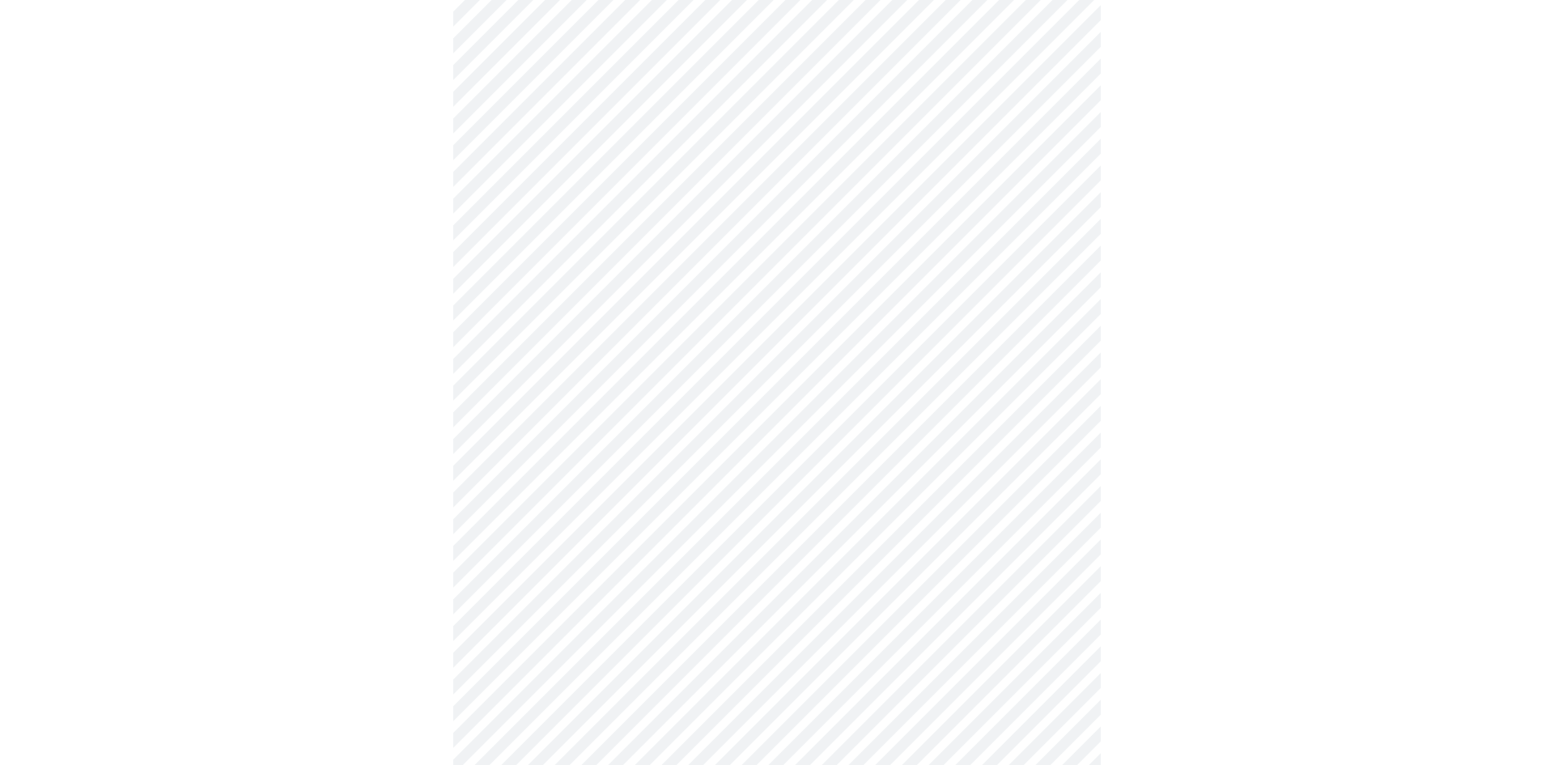
click at [536, 437] on body "MyMenopauseRx Appointments Messaging Labs Uploads Medications Community Refer a…" at bounding box center [776, 367] width 1541 height 2017
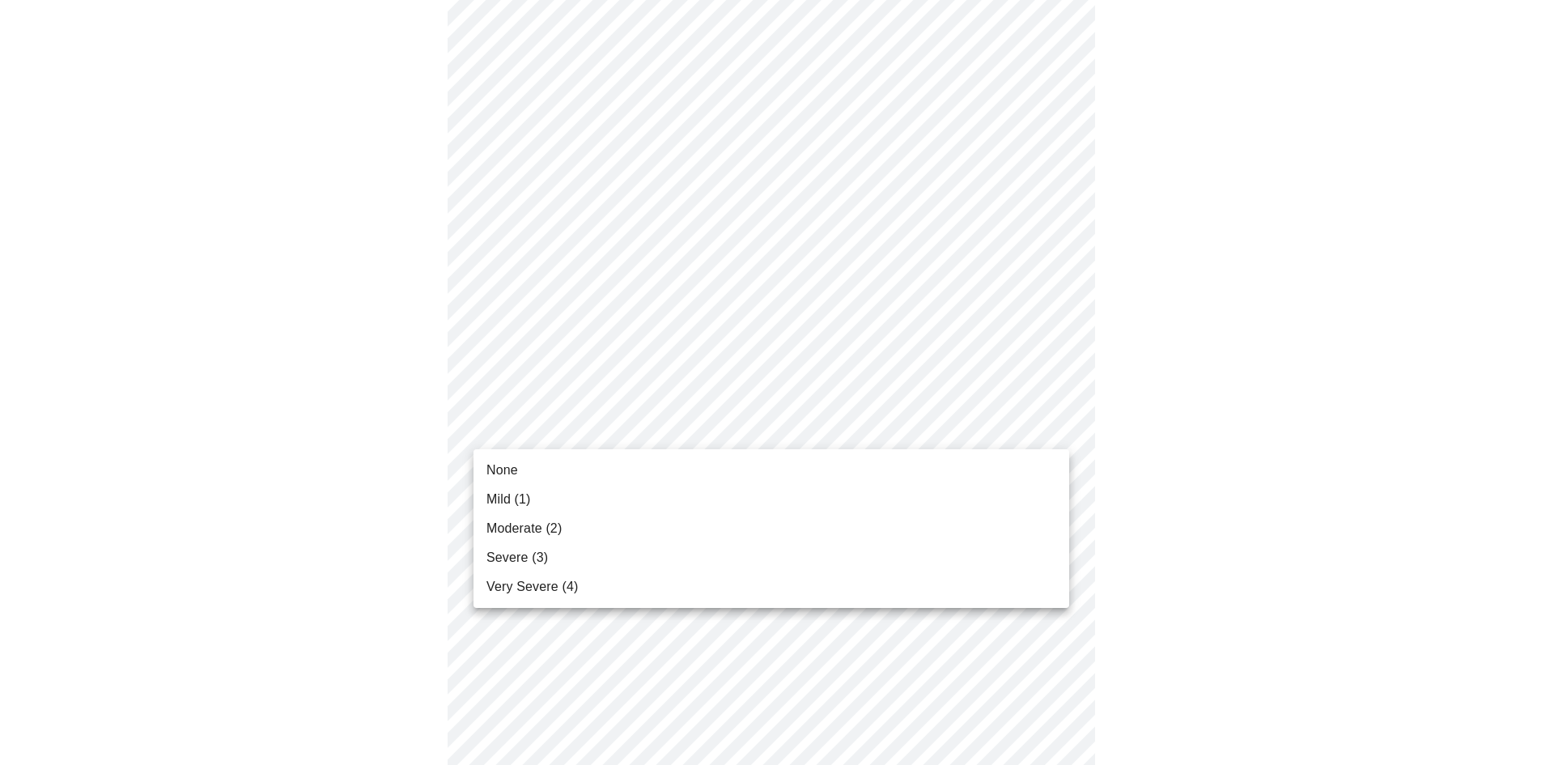
click at [526, 533] on span "Moderate (2)" at bounding box center [523, 528] width 75 height 19
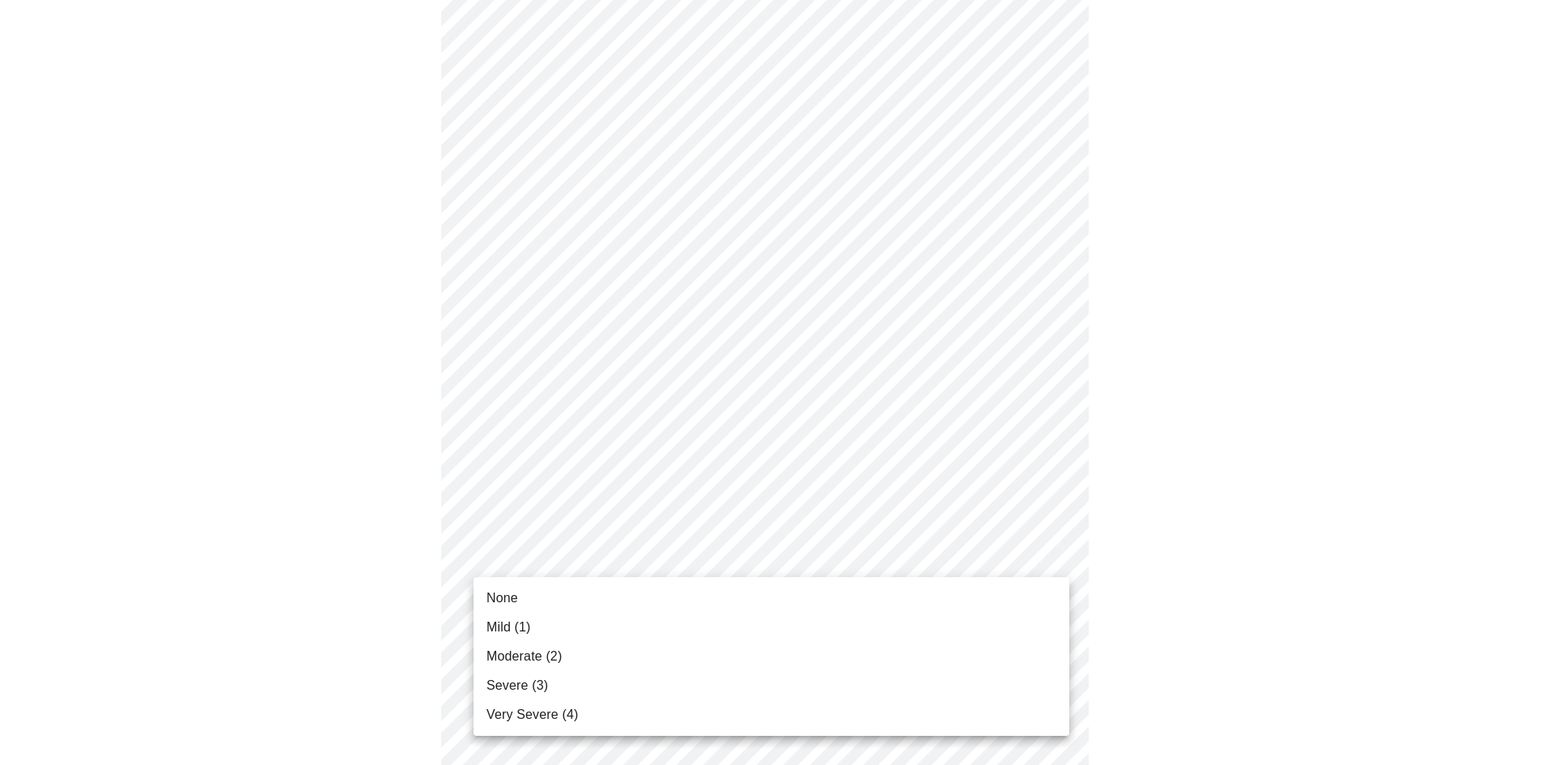
click at [526, 551] on body "MyMenopauseRx Appointments Messaging Labs Uploads Medications Community Refer a…" at bounding box center [770, 356] width 1529 height 1994
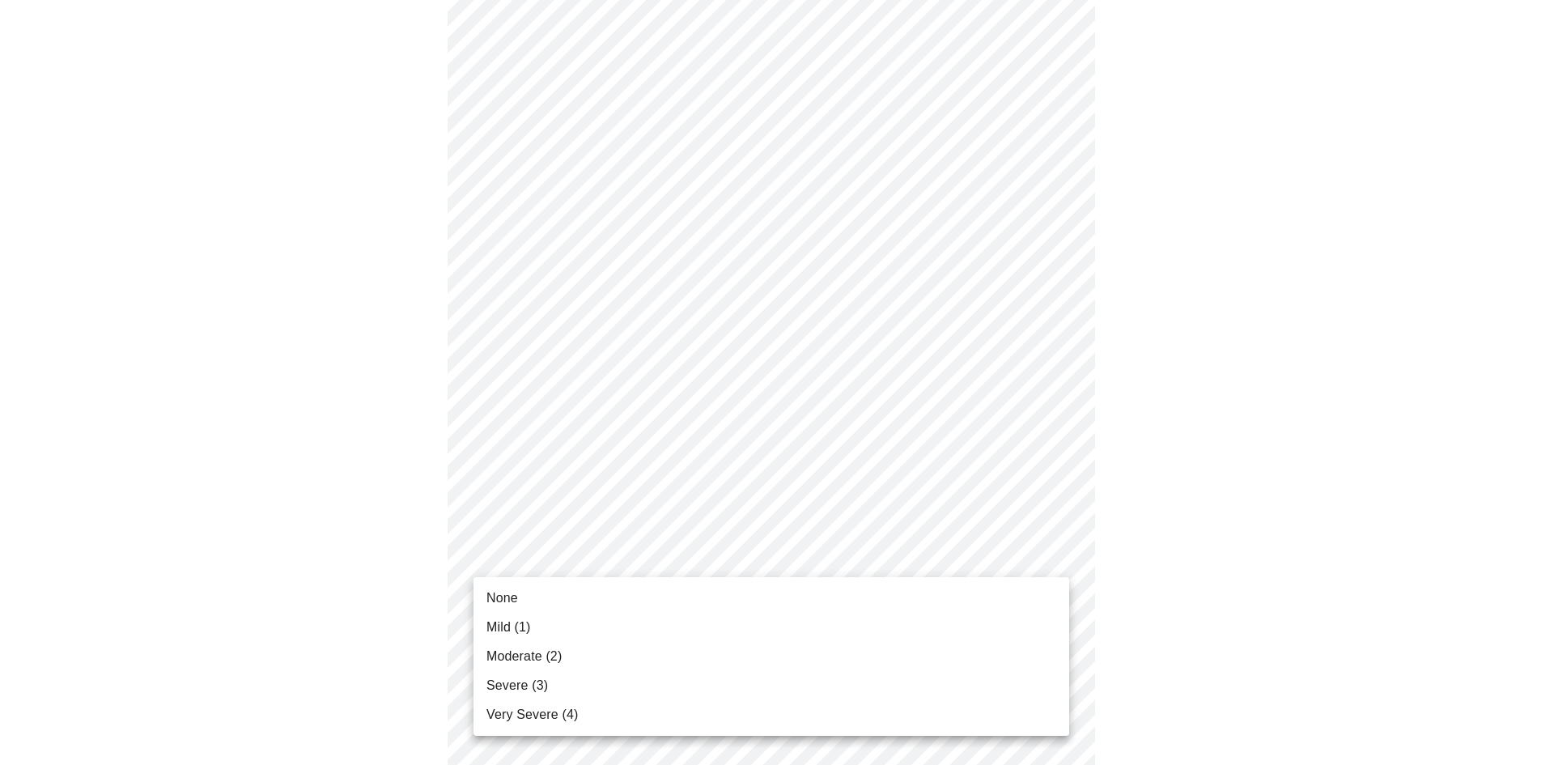
click at [515, 655] on span "Moderate (2)" at bounding box center [523, 656] width 75 height 19
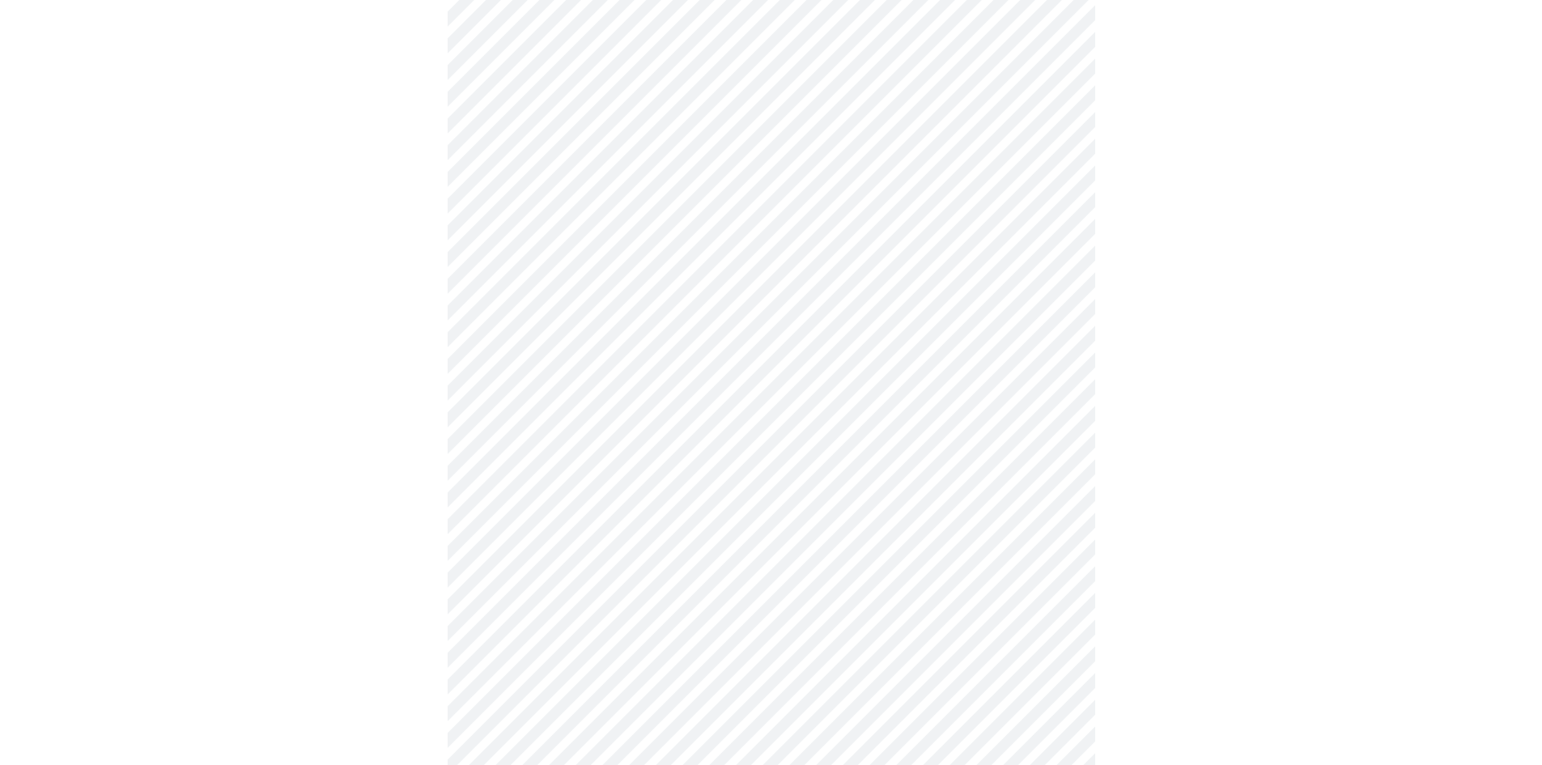
scroll to position [809, 0]
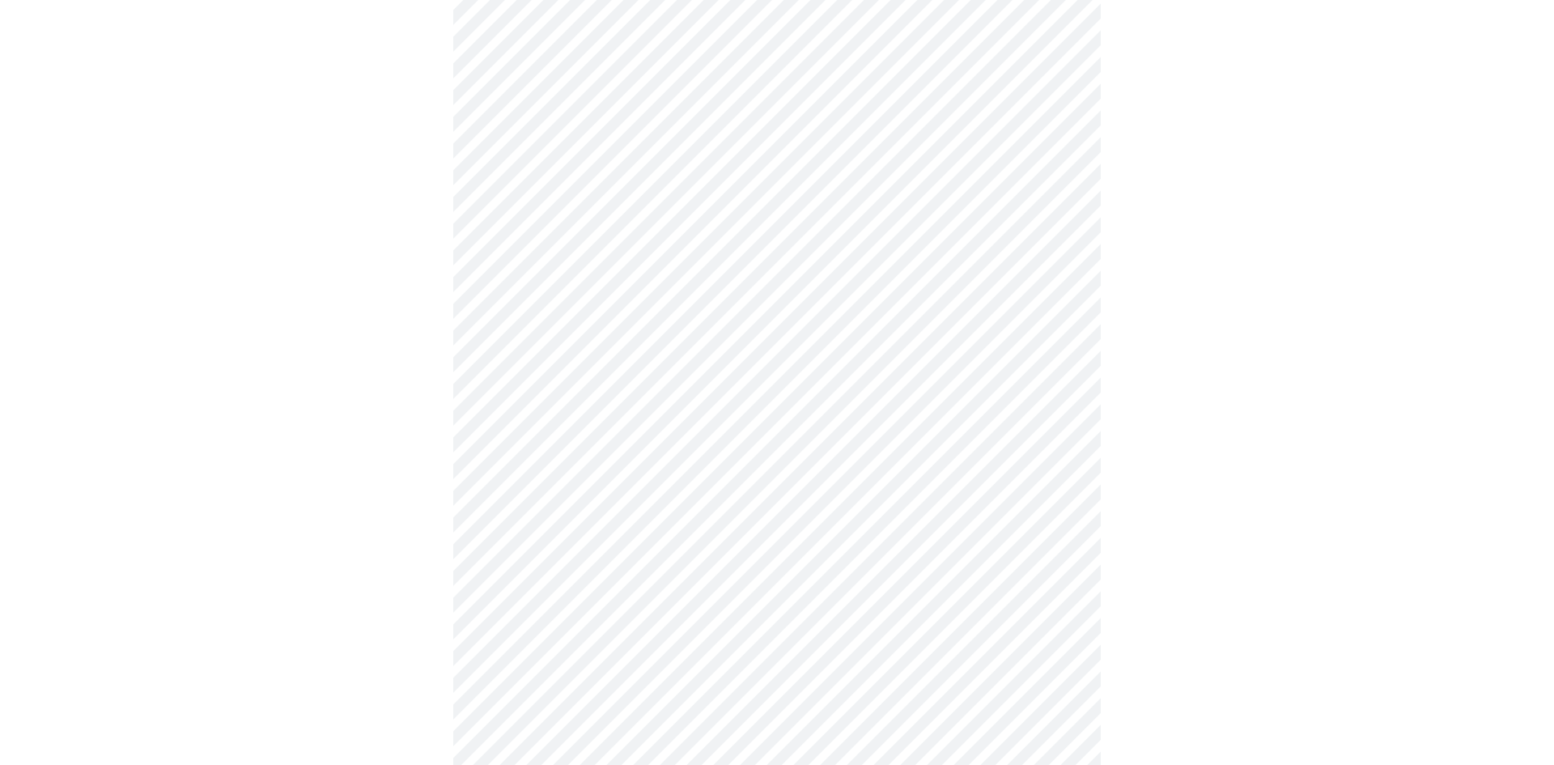
click at [544, 520] on body "MyMenopauseRx Appointments Messaging Labs Uploads Medications Community Refer a…" at bounding box center [776, 182] width 1541 height 1971
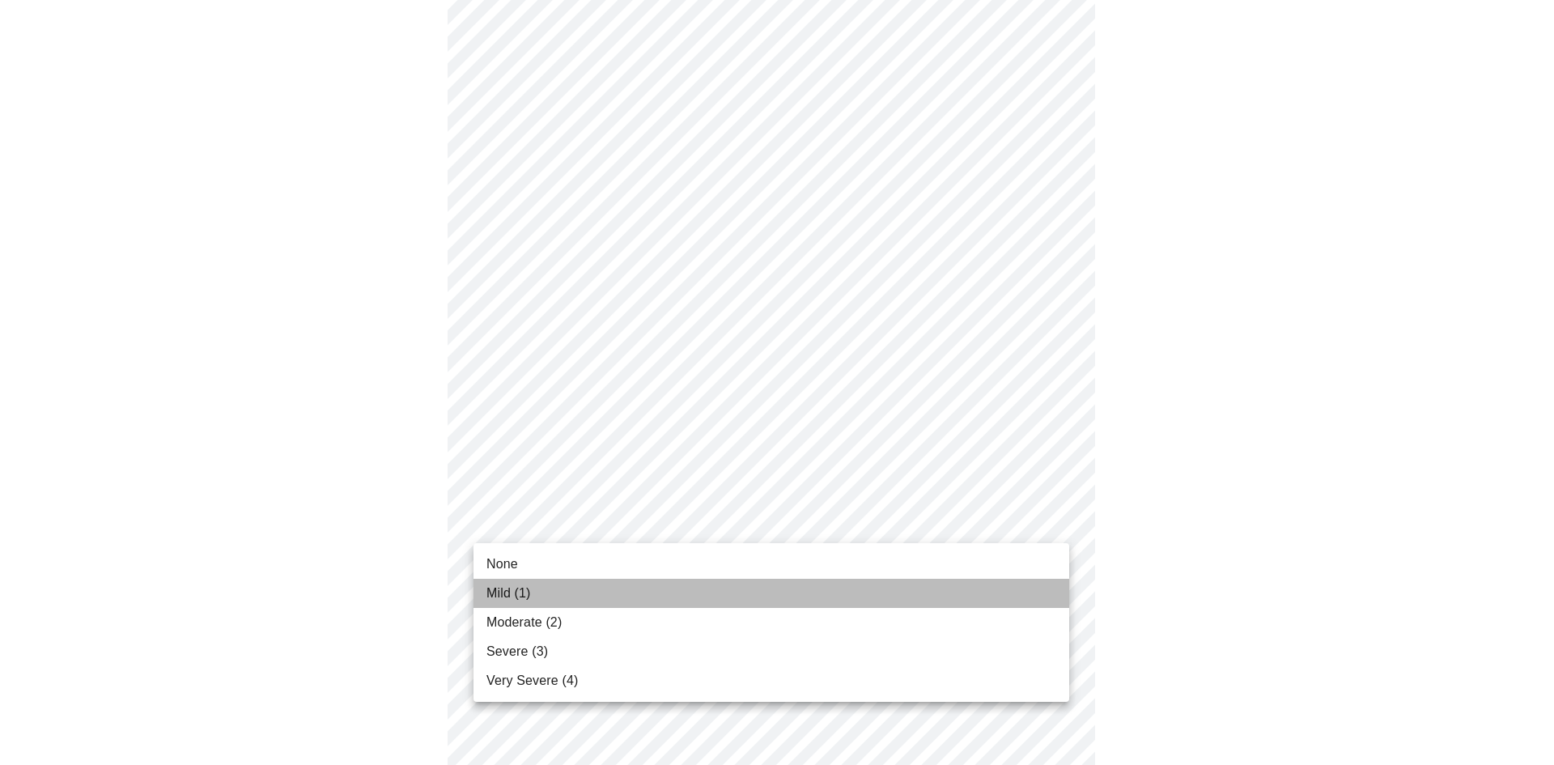
click at [524, 593] on span "Mild (1)" at bounding box center [508, 592] width 45 height 19
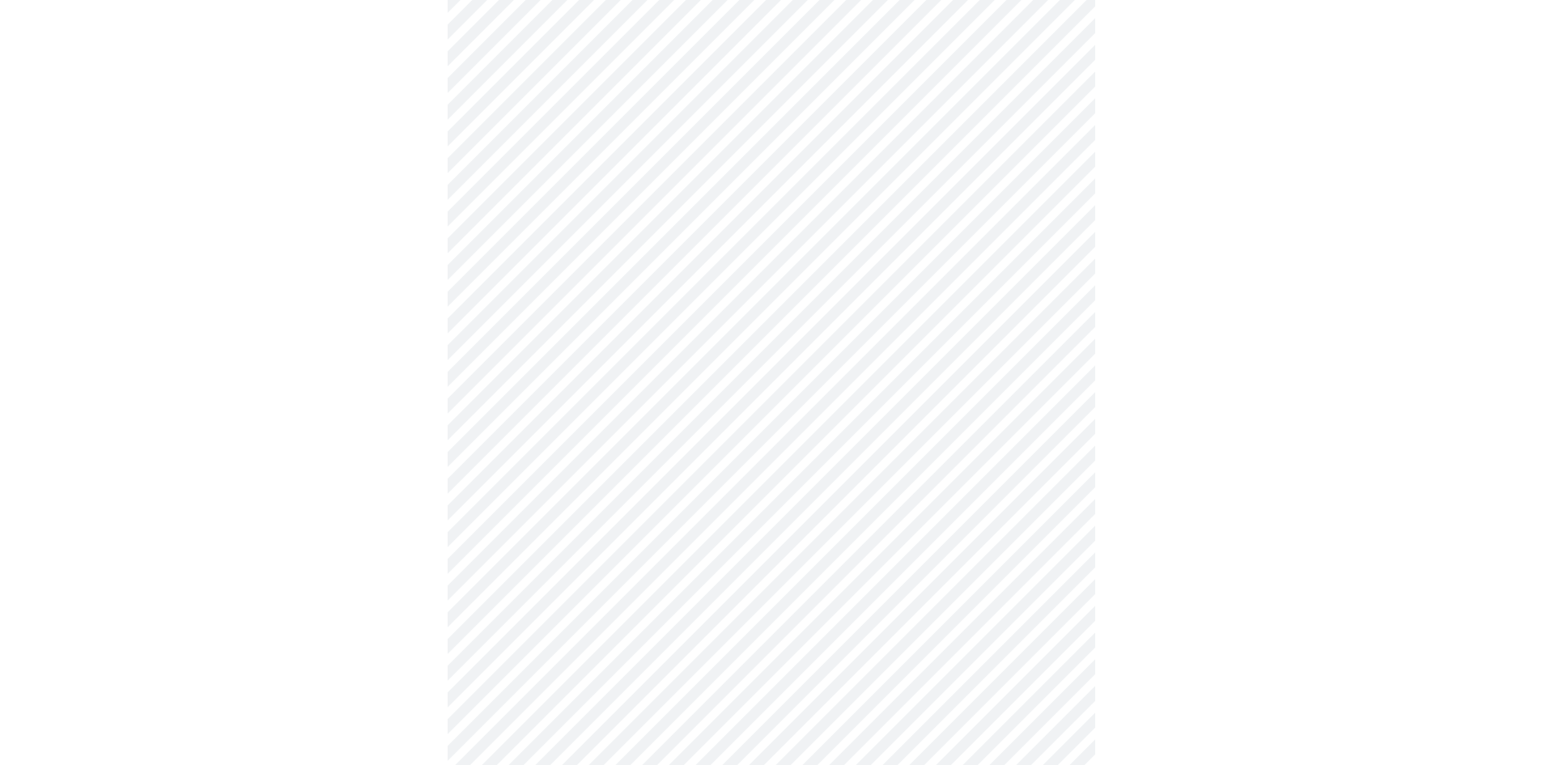
scroll to position [971, 0]
click at [546, 489] on body "MyMenopauseRx Appointments Messaging Labs Uploads Medications Community Refer a…" at bounding box center [770, 9] width 1529 height 1949
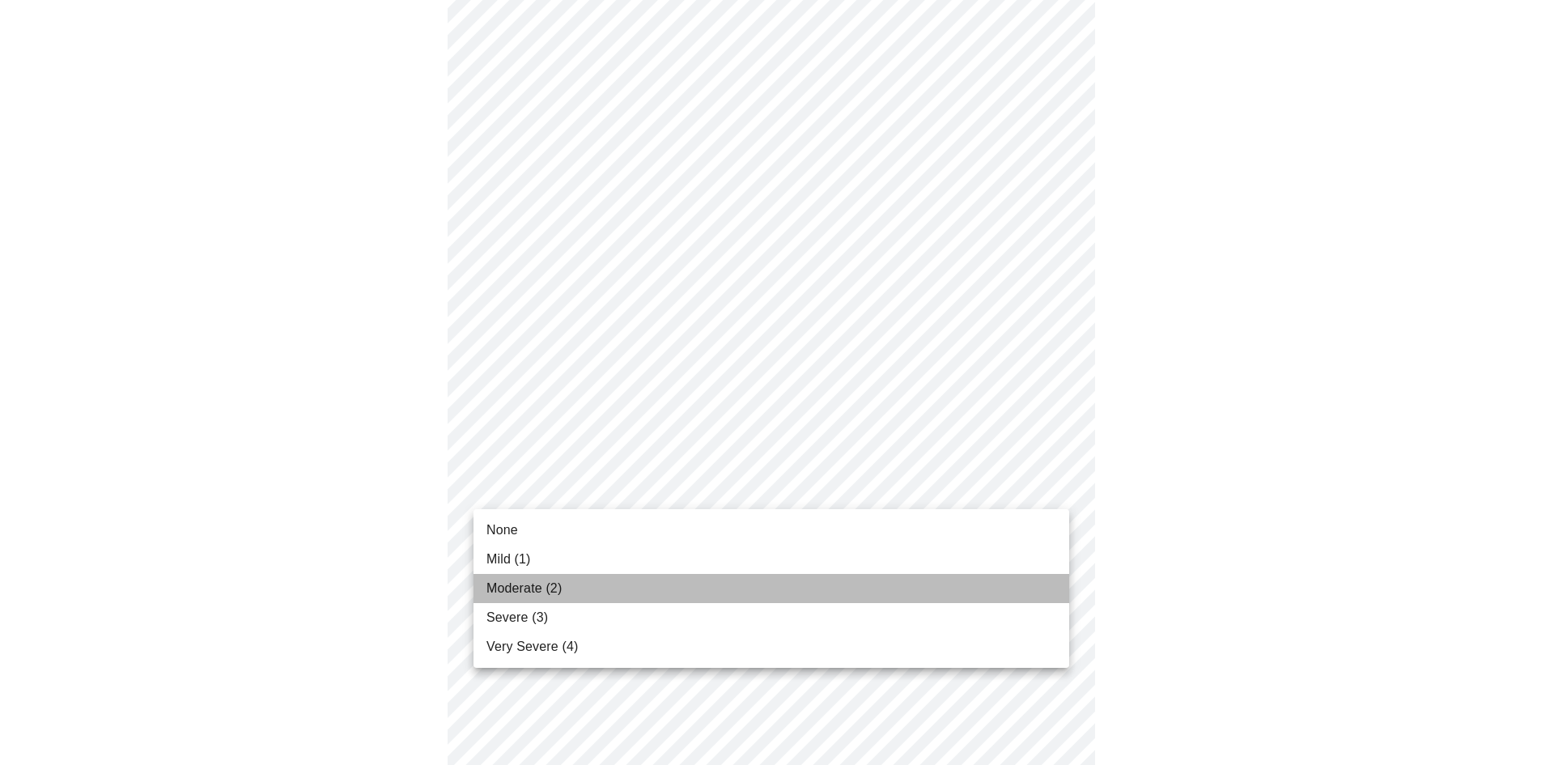
click at [522, 589] on span "Moderate (2)" at bounding box center [523, 588] width 75 height 19
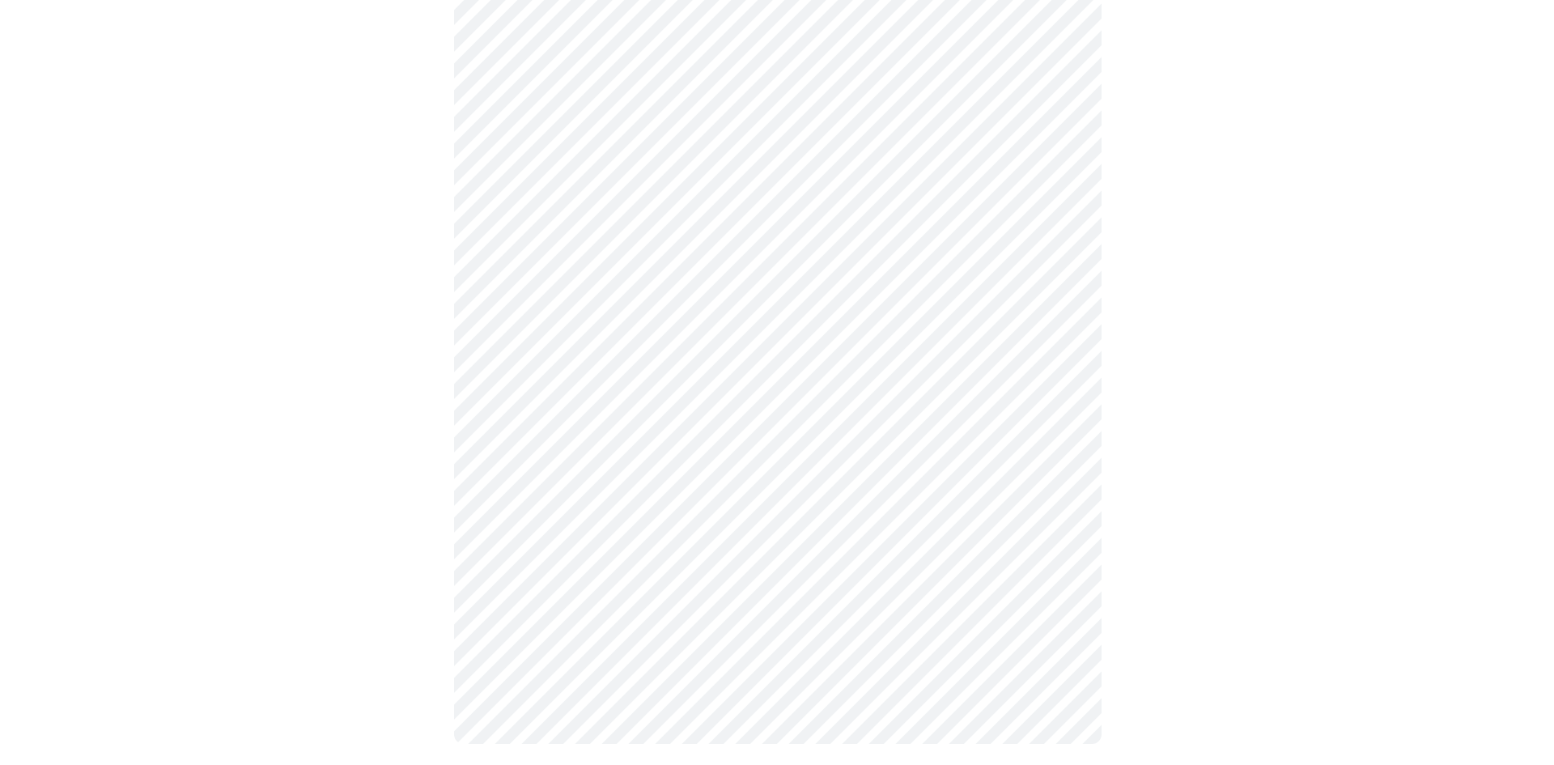
scroll to position [1161, 0]
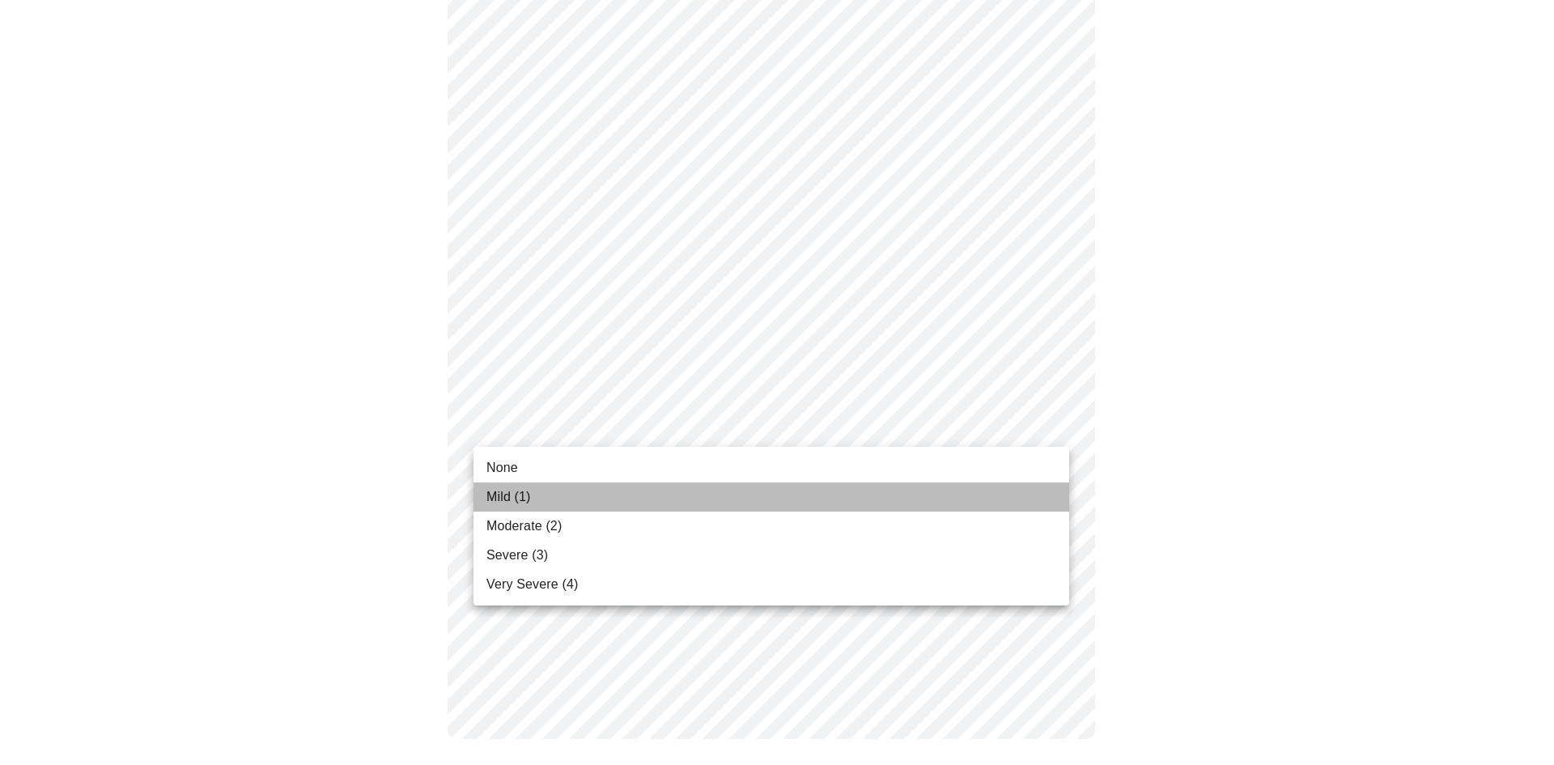
click at [522, 511] on li "Mild (1)" at bounding box center [771, 496] width 596 height 29
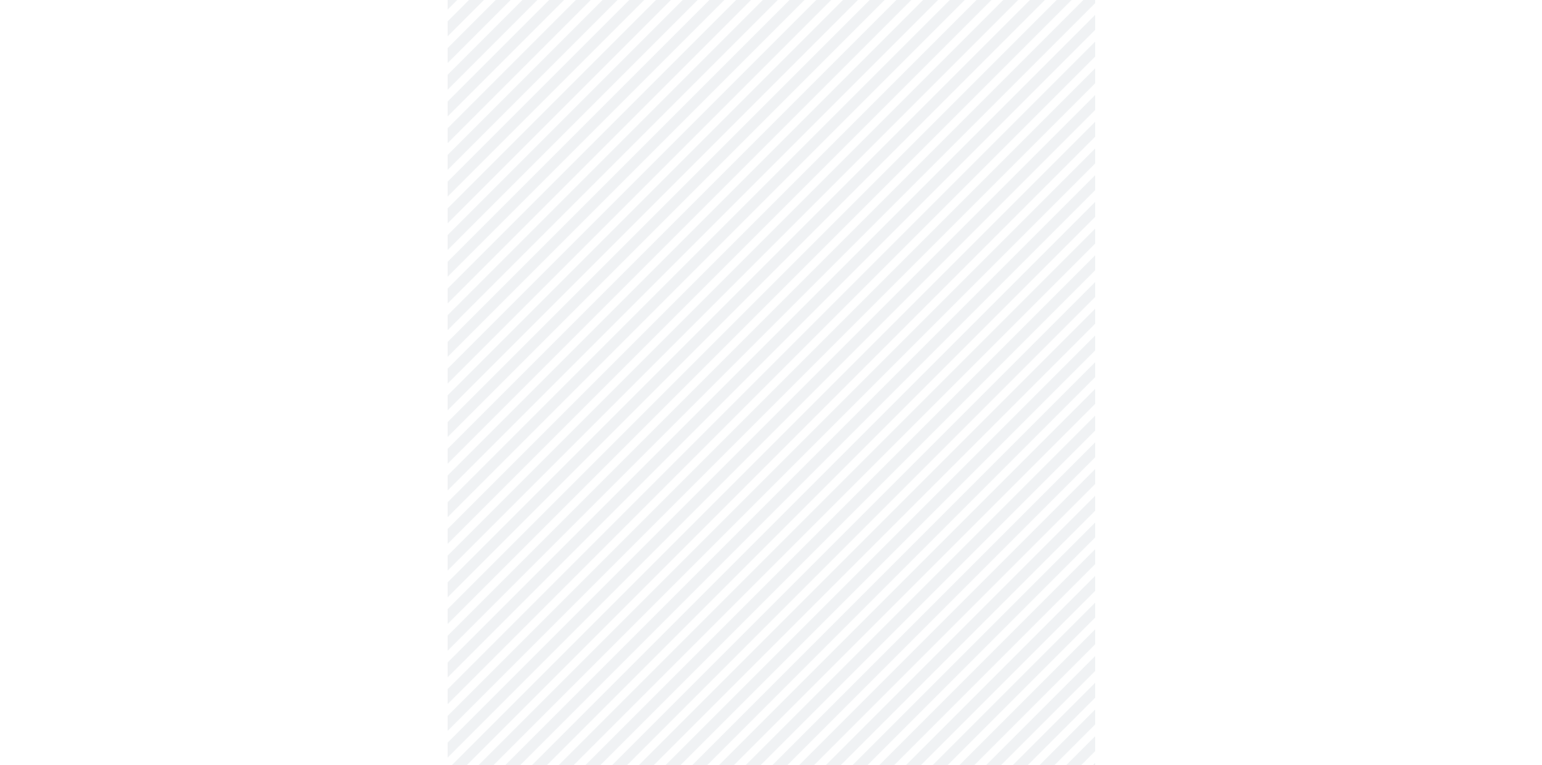
scroll to position [486, 0]
click at [556, 517] on body "MyMenopauseRx Appointments Messaging Labs Uploads Medications Community Refer a…" at bounding box center [770, 320] width 1529 height 1598
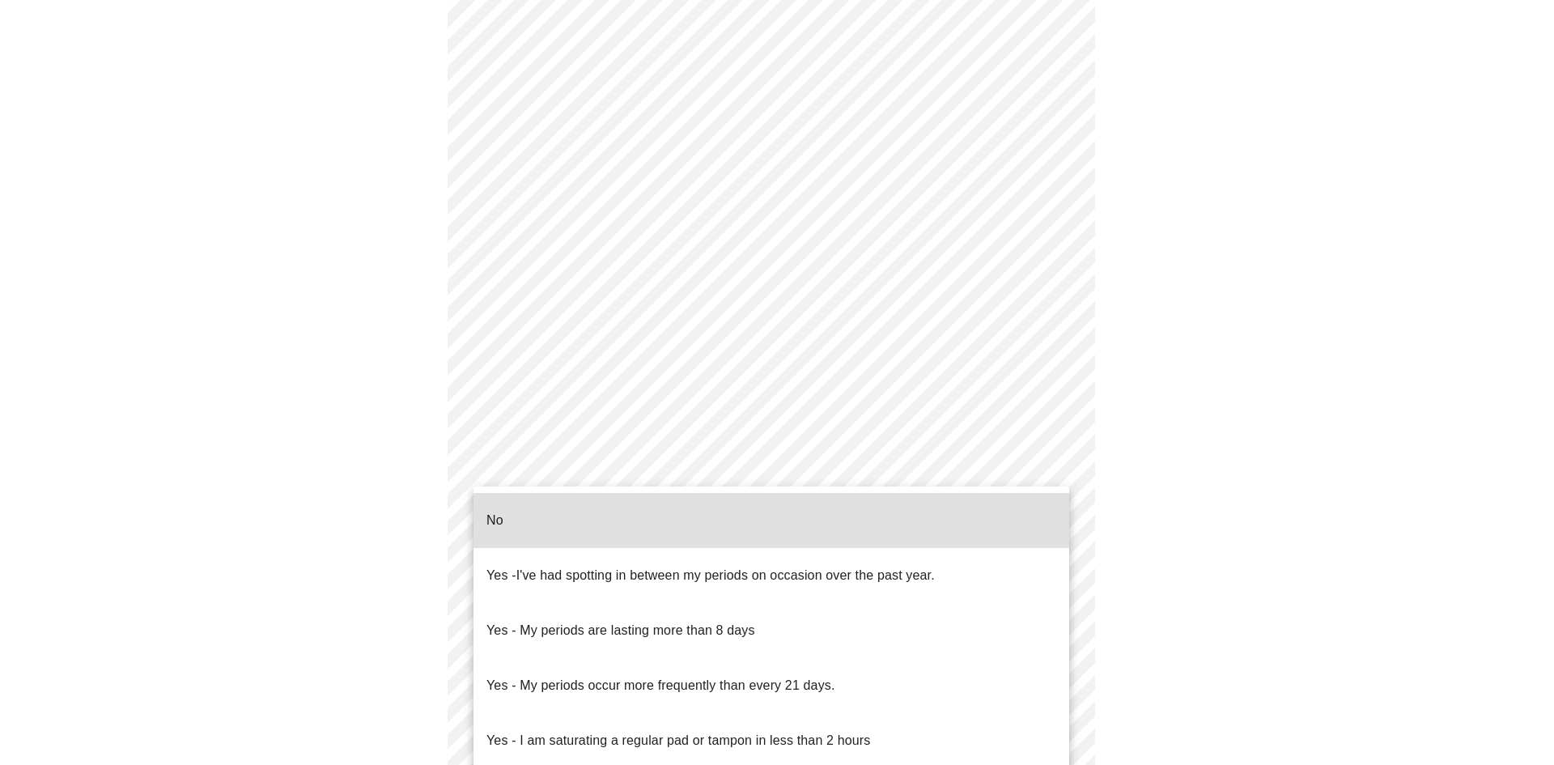
click at [528, 518] on li "No" at bounding box center [771, 520] width 596 height 55
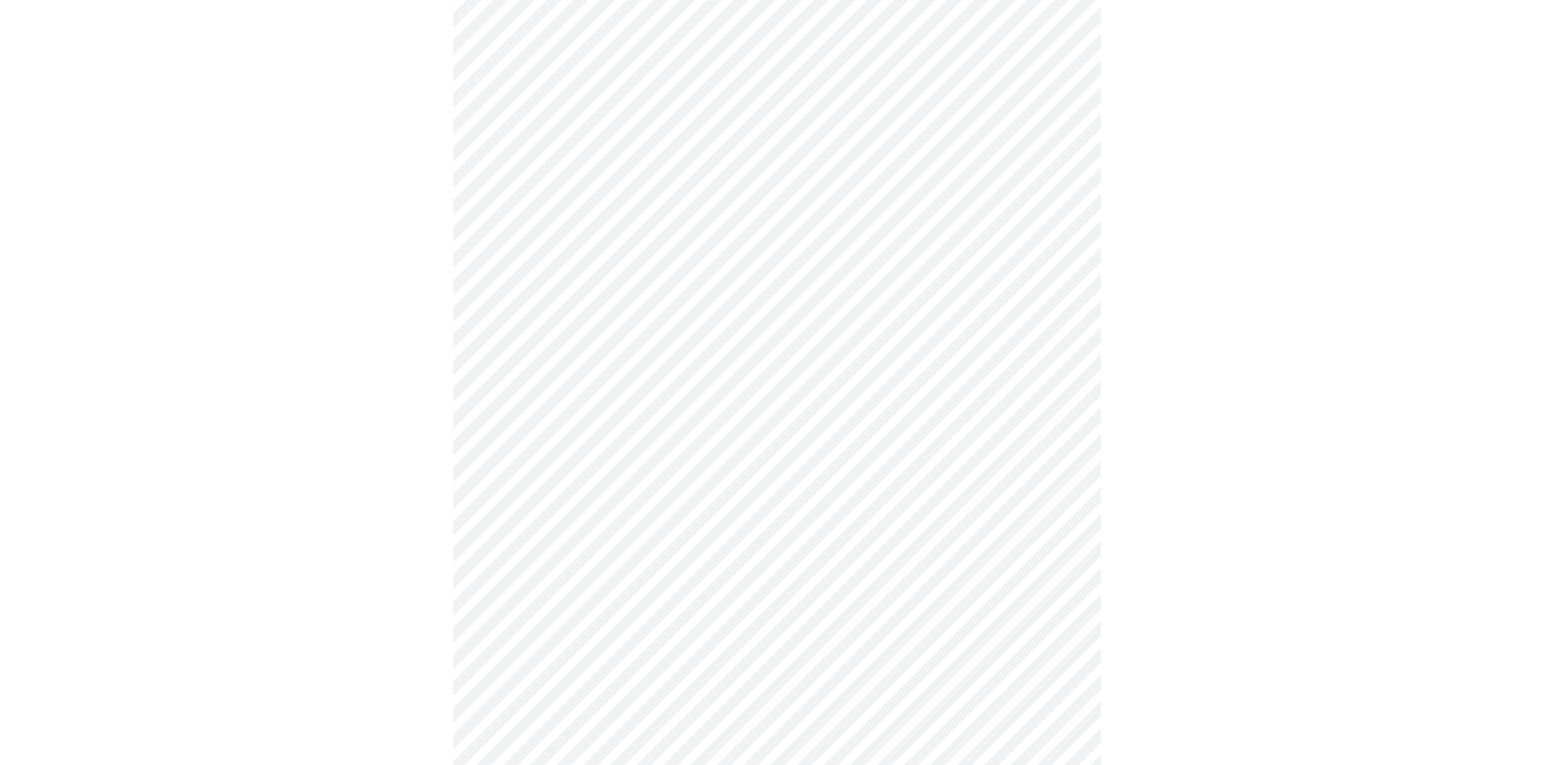
click at [564, 620] on body "MyMenopauseRx Appointments Messaging Labs Uploads Medications Community Refer a…" at bounding box center [776, 315] width 1541 height 1588
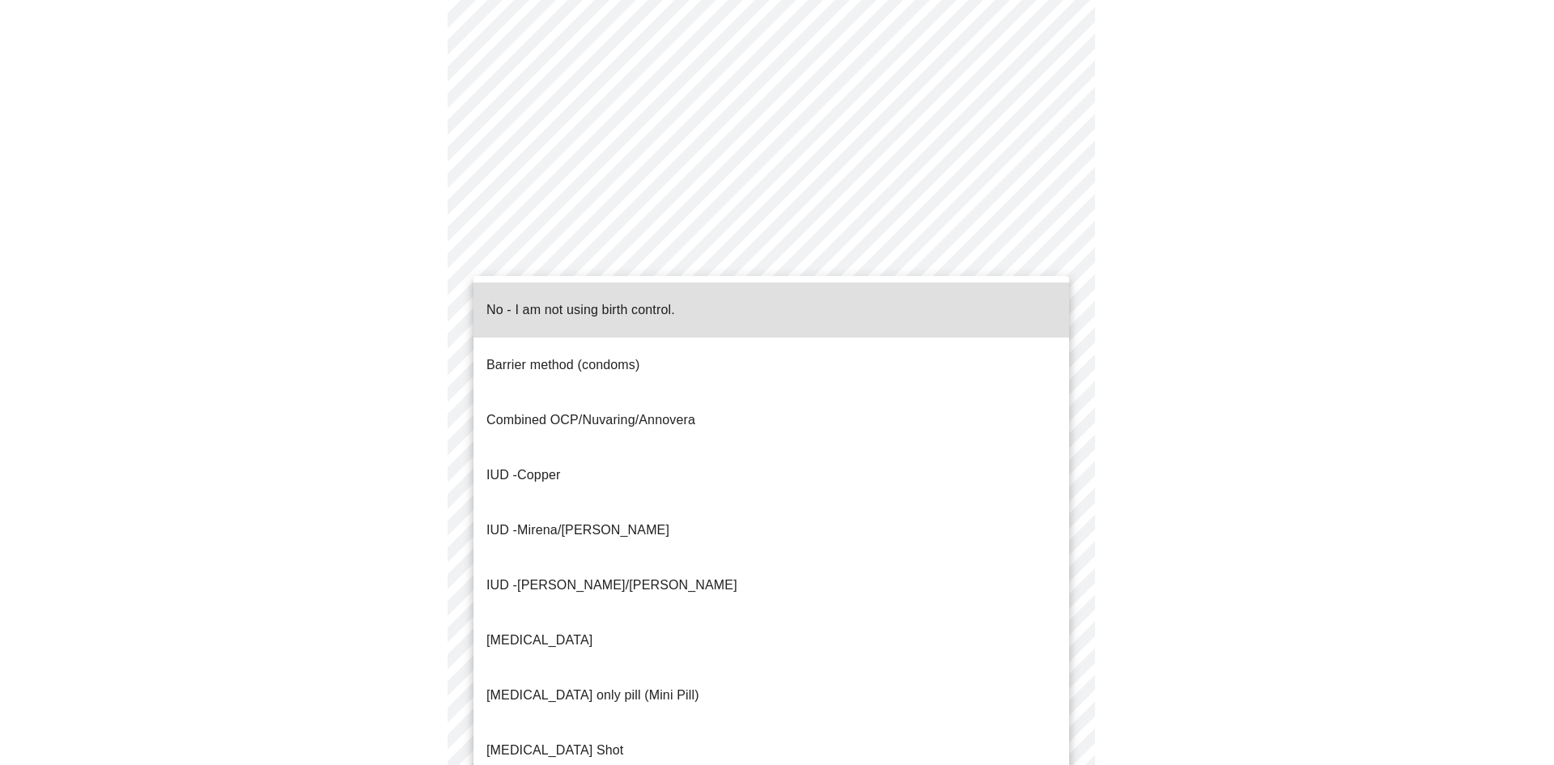
click at [529, 300] on p "No - I am not using birth control." at bounding box center [580, 309] width 189 height 19
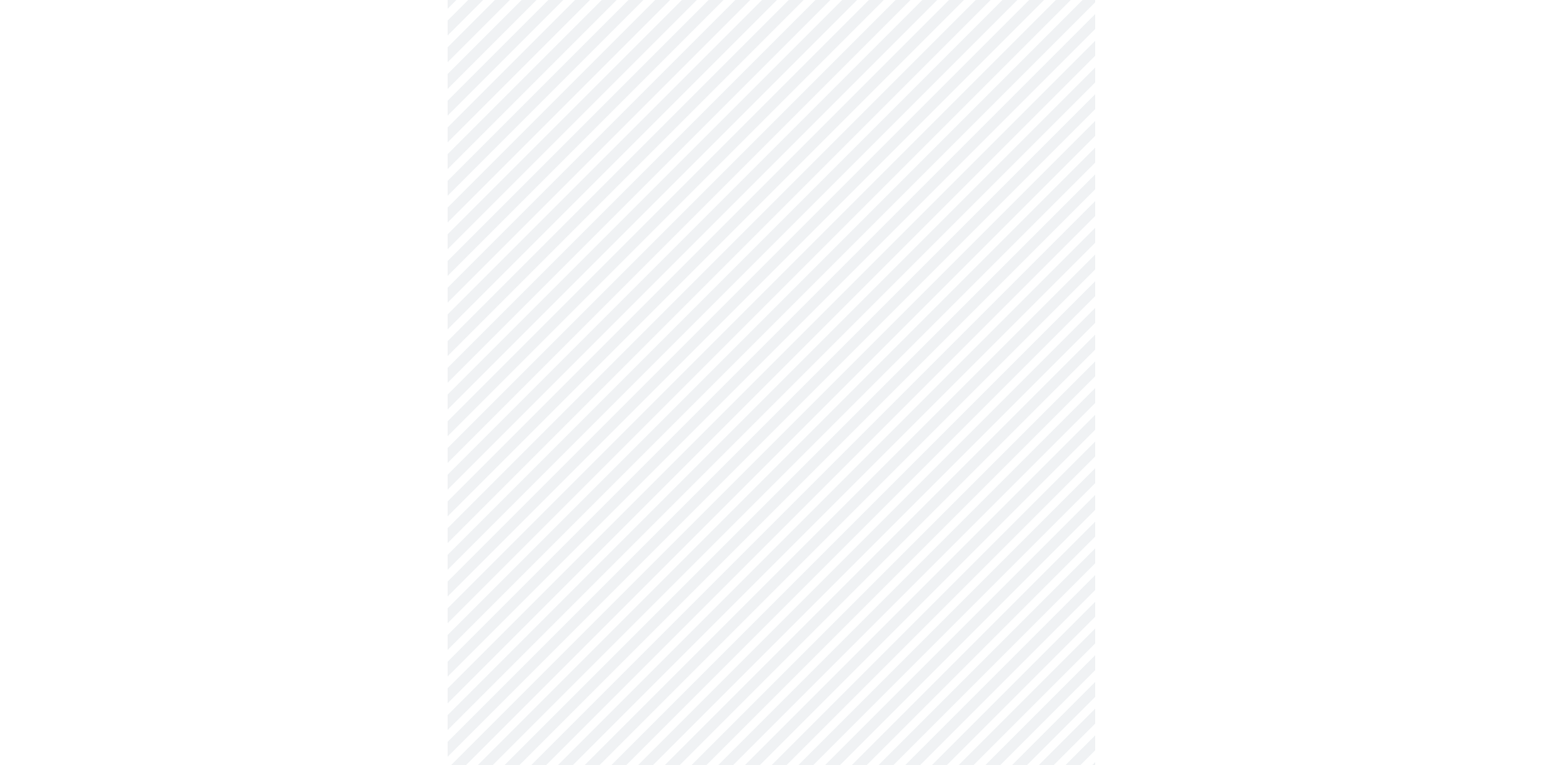
scroll to position [728, 0]
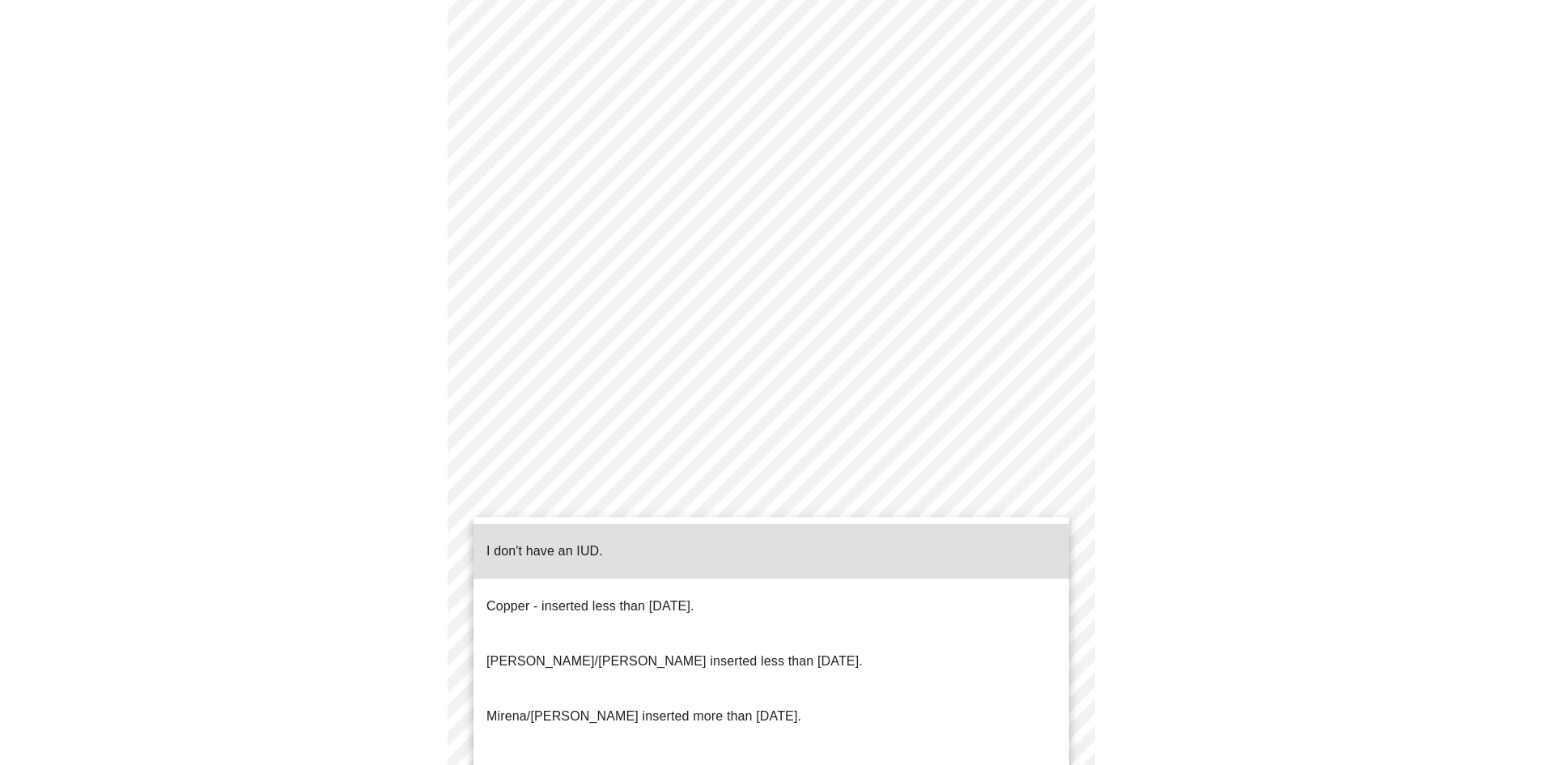
click at [586, 494] on body "MyMenopauseRx Appointments Messaging Labs Uploads Medications Community Refer a…" at bounding box center [776, 67] width 1541 height 1578
click at [579, 541] on p "I don't have an IUD." at bounding box center [544, 550] width 117 height 19
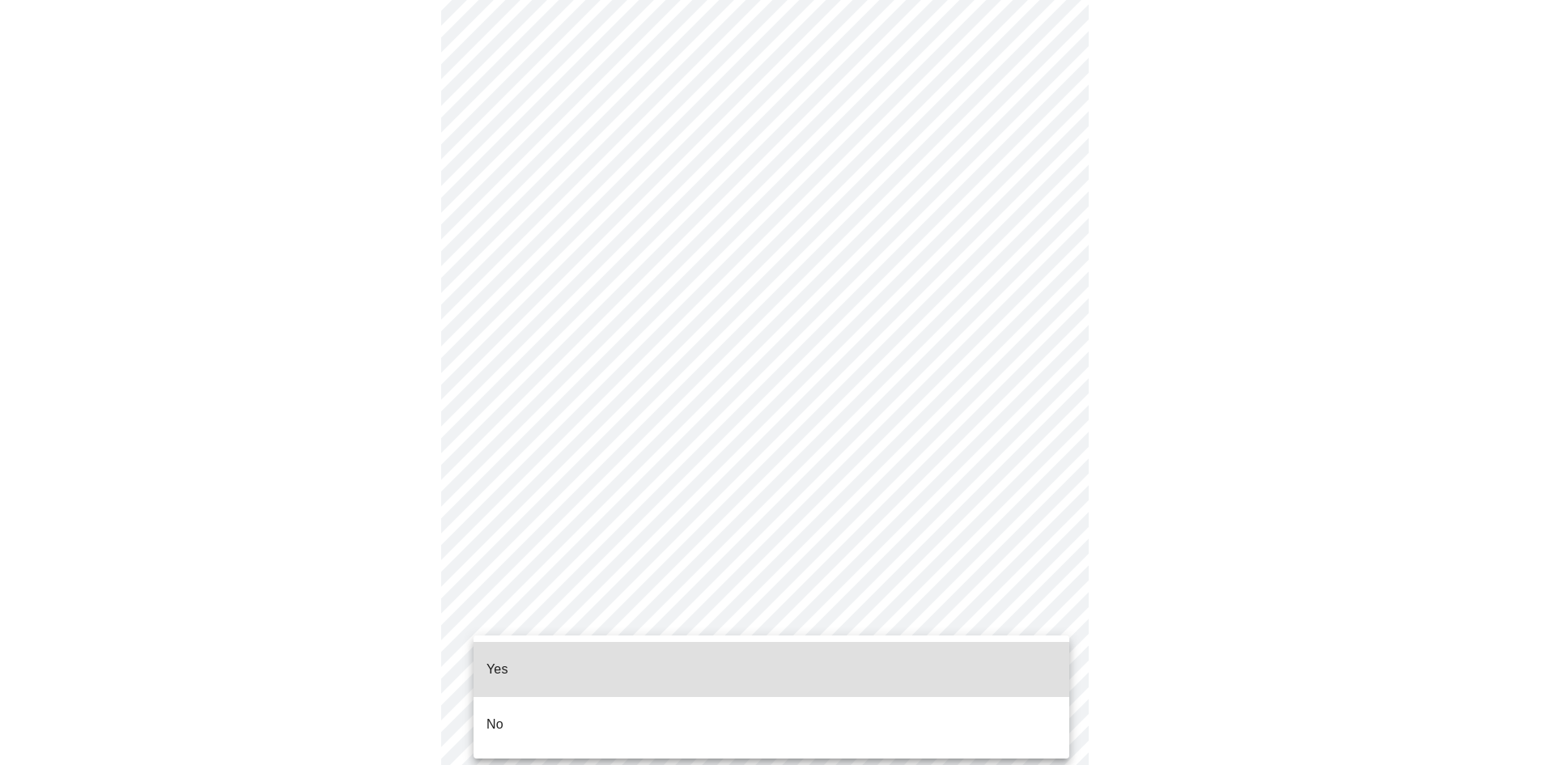
click at [577, 615] on body "MyMenopauseRx Appointments Messaging Labs Uploads Medications Community Refer a…" at bounding box center [770, 62] width 1529 height 1568
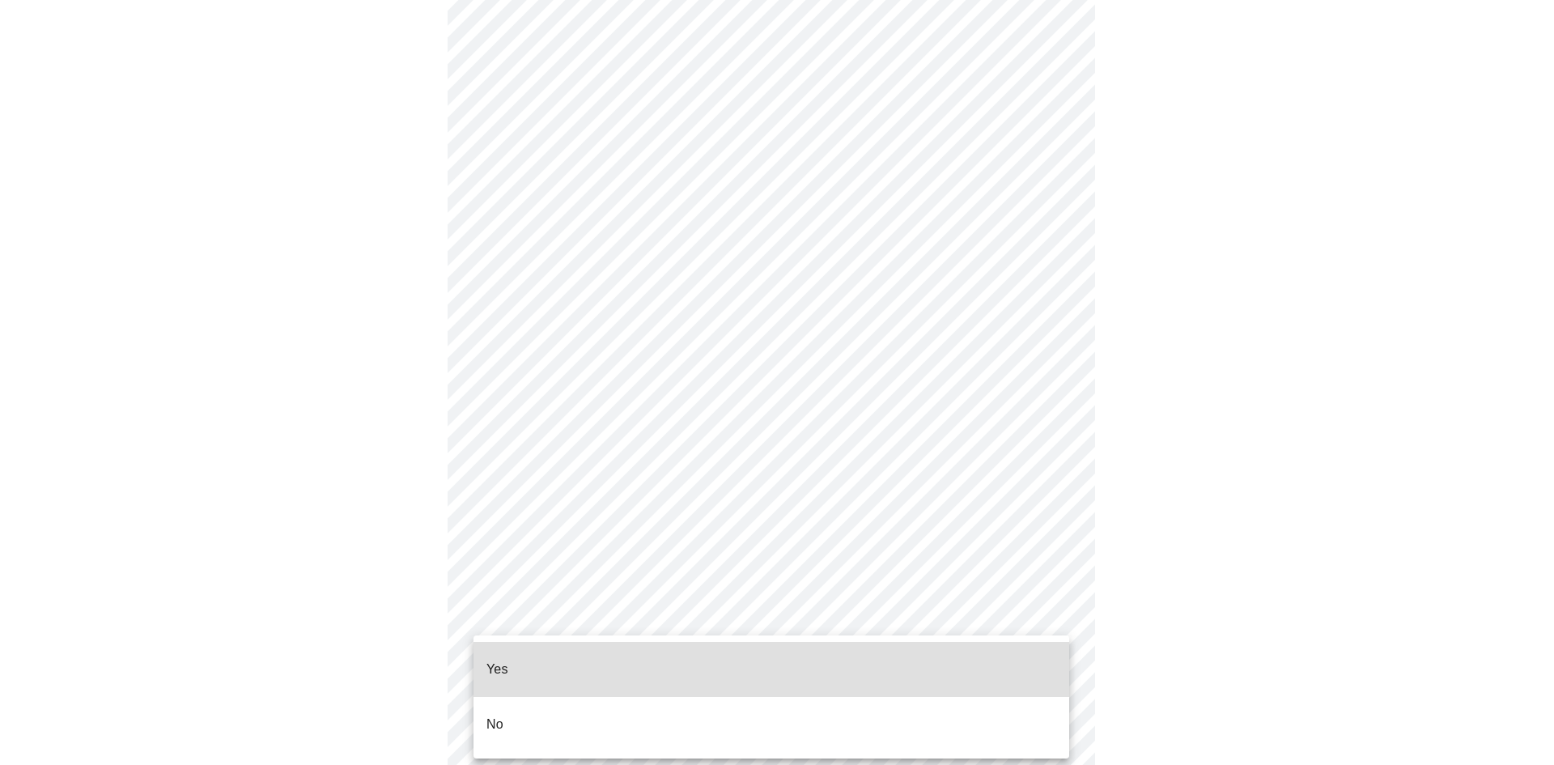
click at [566, 668] on li "Yes" at bounding box center [771, 669] width 596 height 55
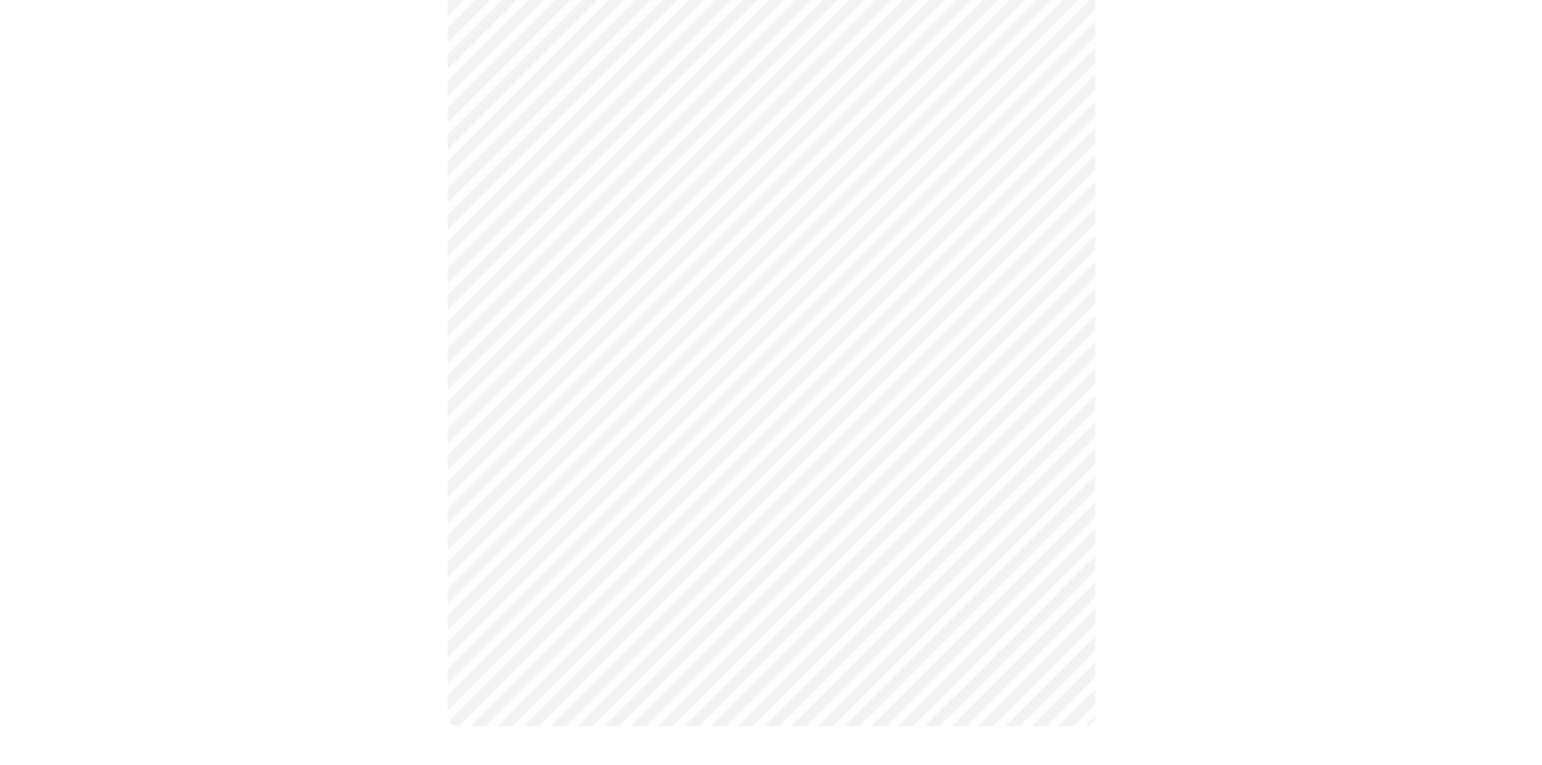
scroll to position [0, 0]
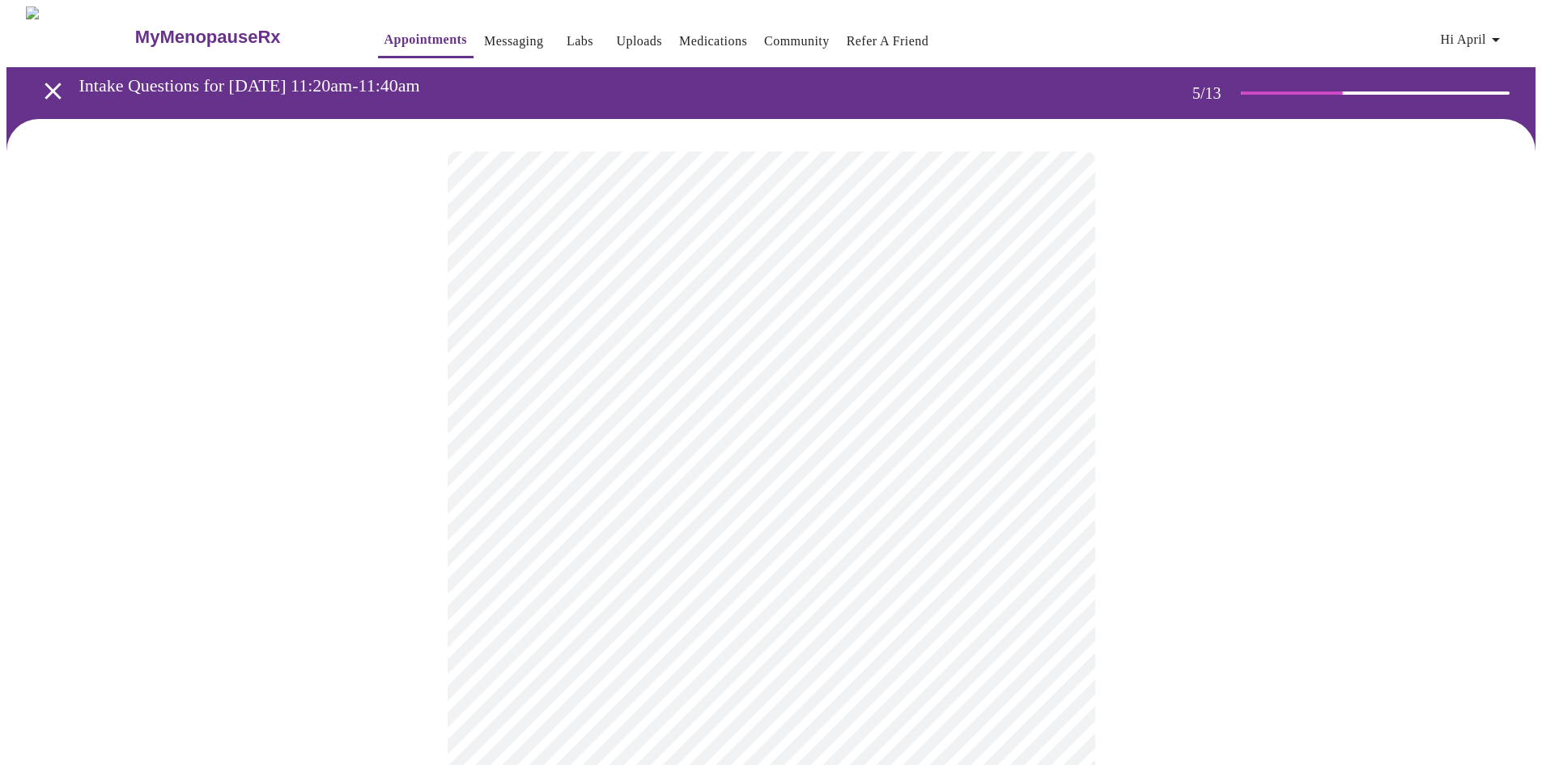
click at [613, 545] on body "MyMenopauseRx Appointments Messaging Labs Uploads Medications Community Refer a…" at bounding box center [770, 604] width 1529 height 1196
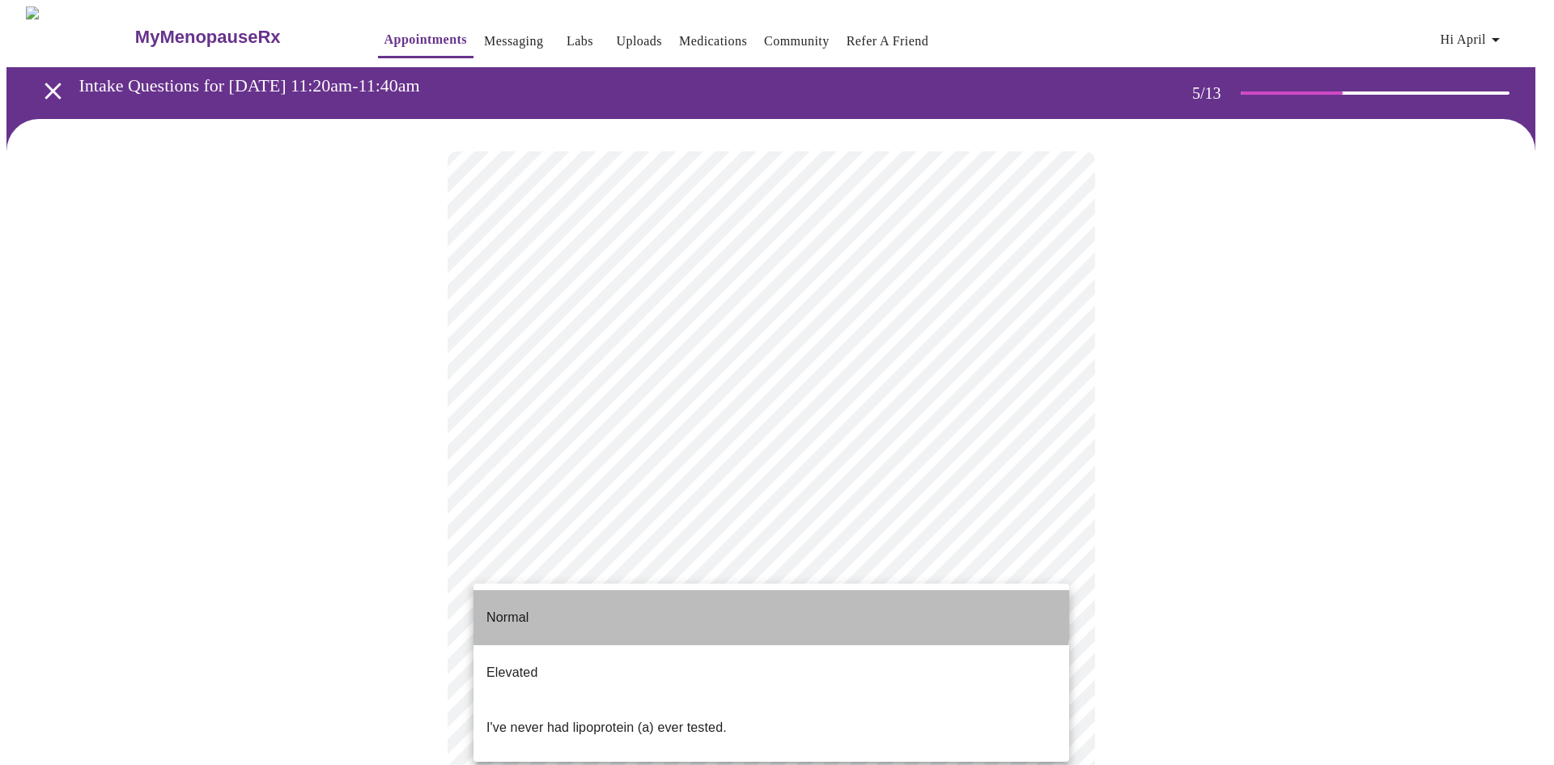
click at [583, 600] on li "Normal" at bounding box center [771, 617] width 596 height 55
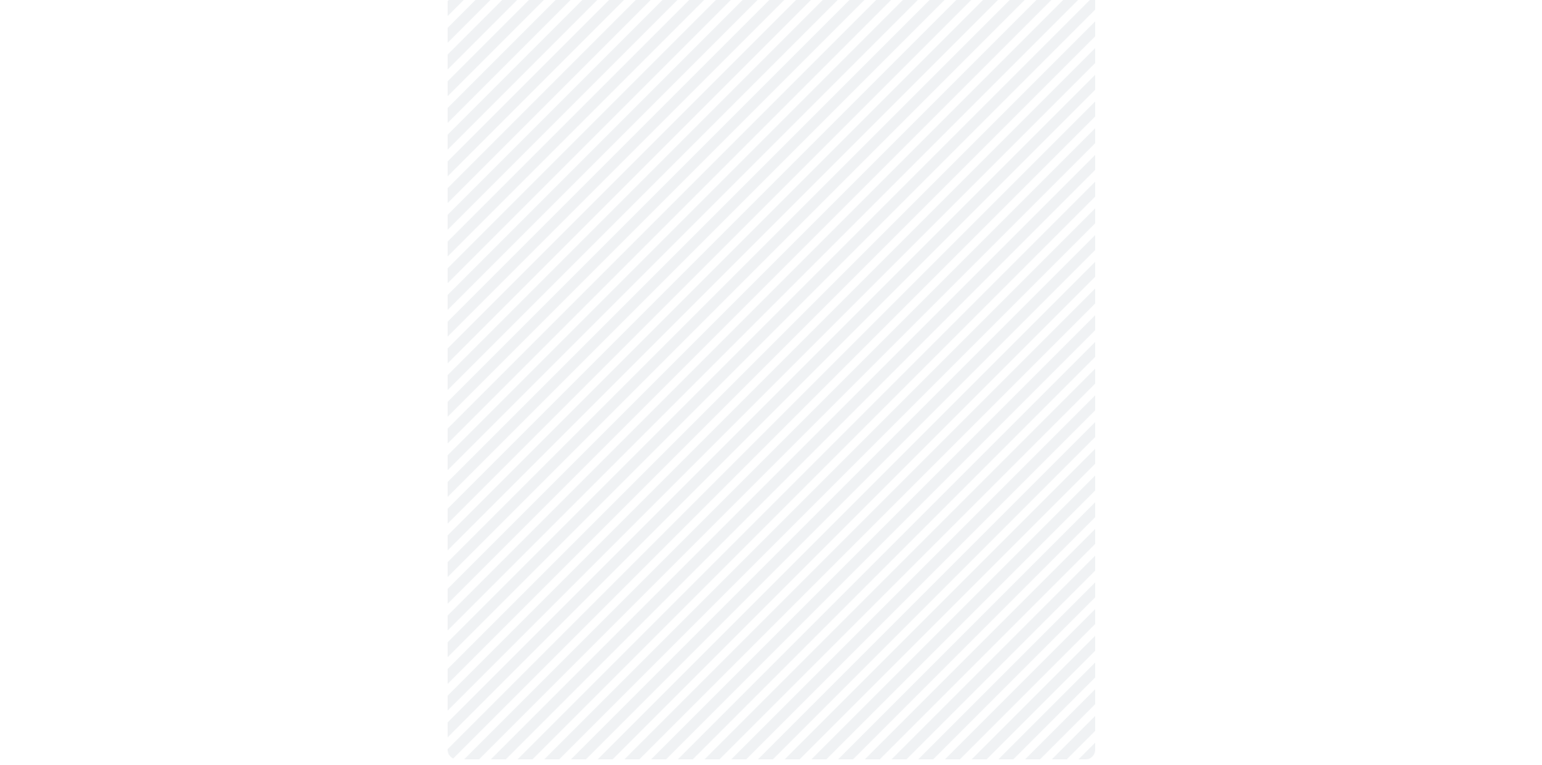
scroll to position [3965, 0]
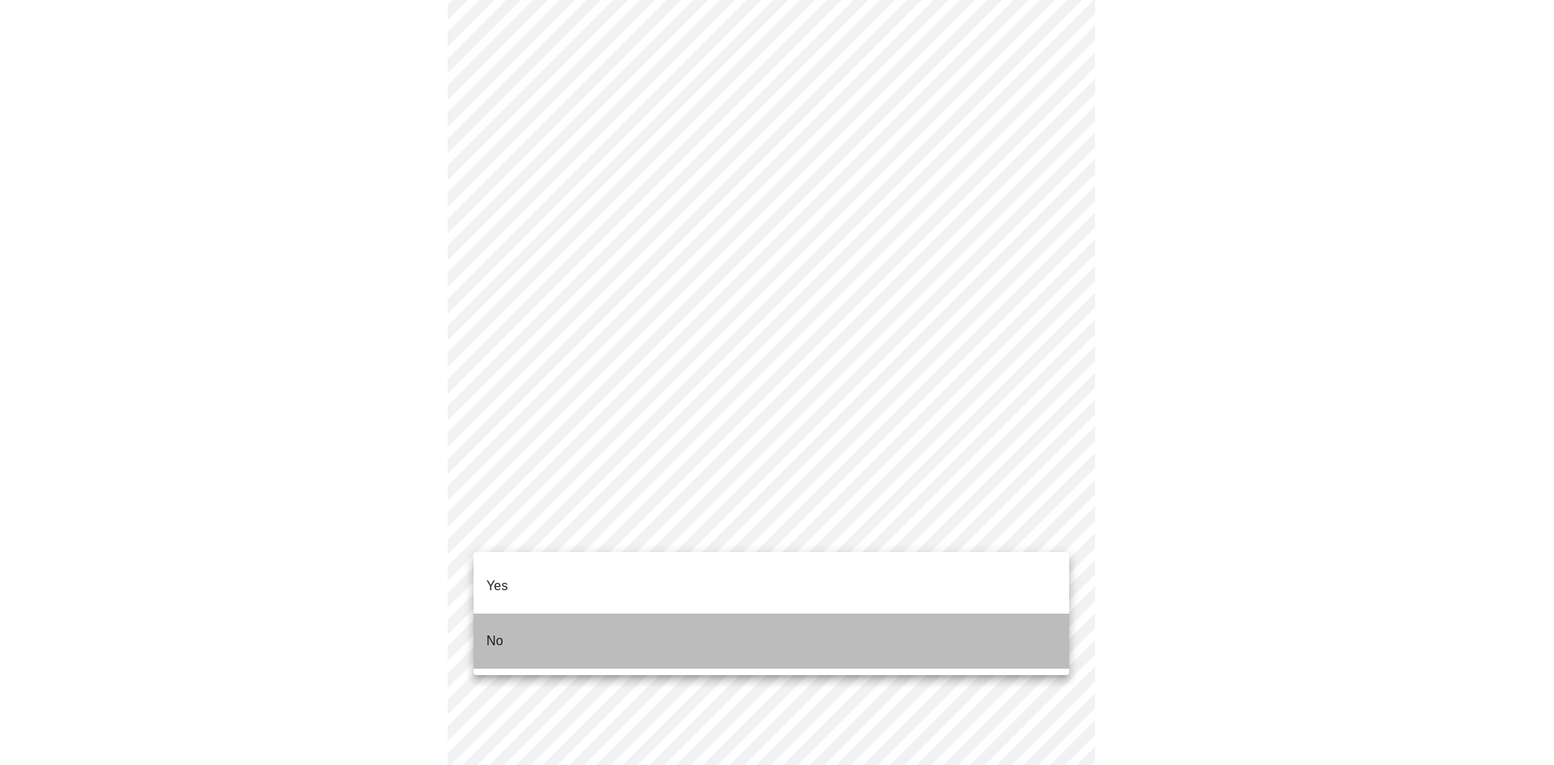
click at [526, 617] on li "No" at bounding box center [771, 640] width 596 height 55
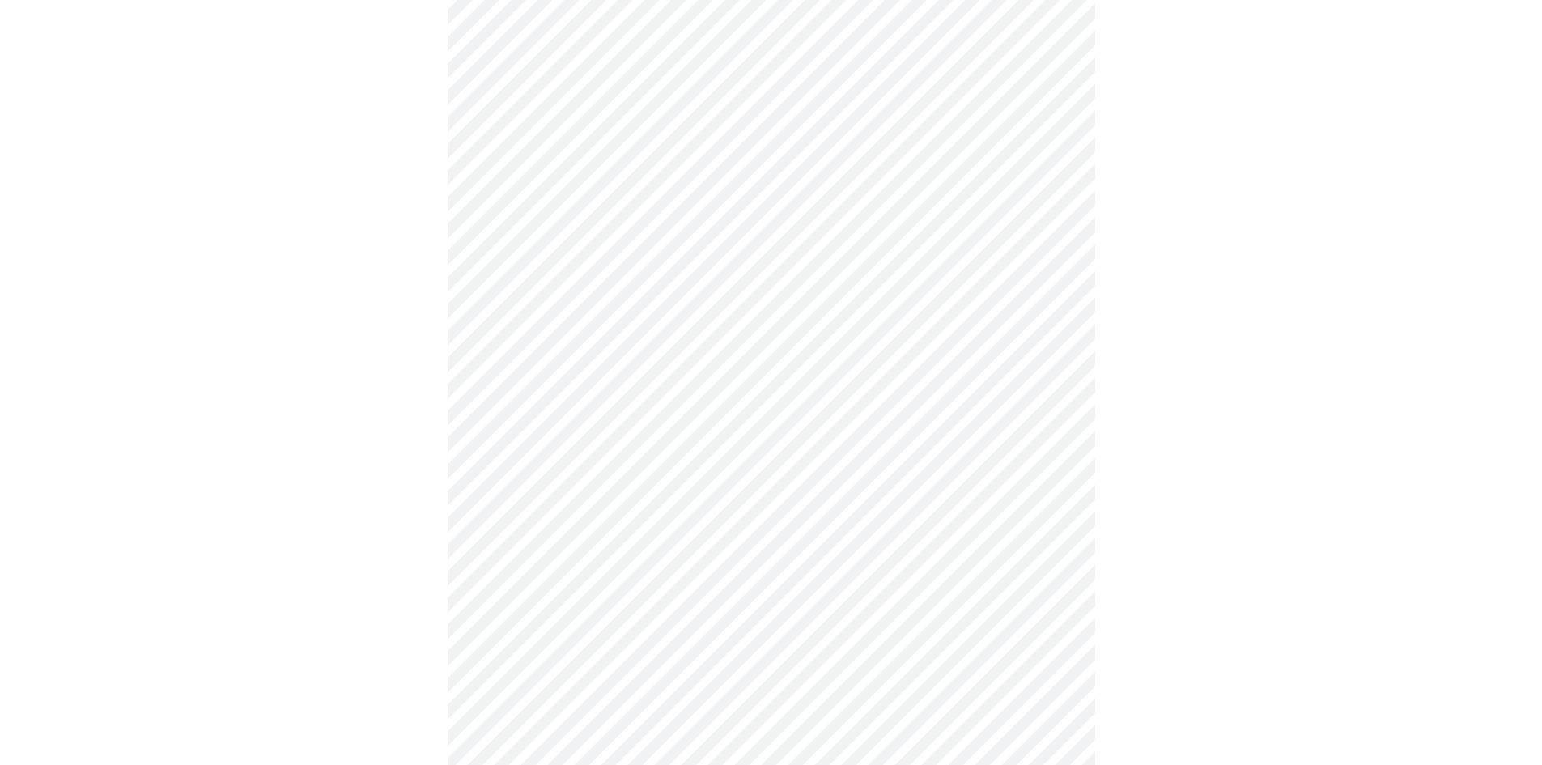
scroll to position [1082, 0]
